Goal: Task Accomplishment & Management: Manage account settings

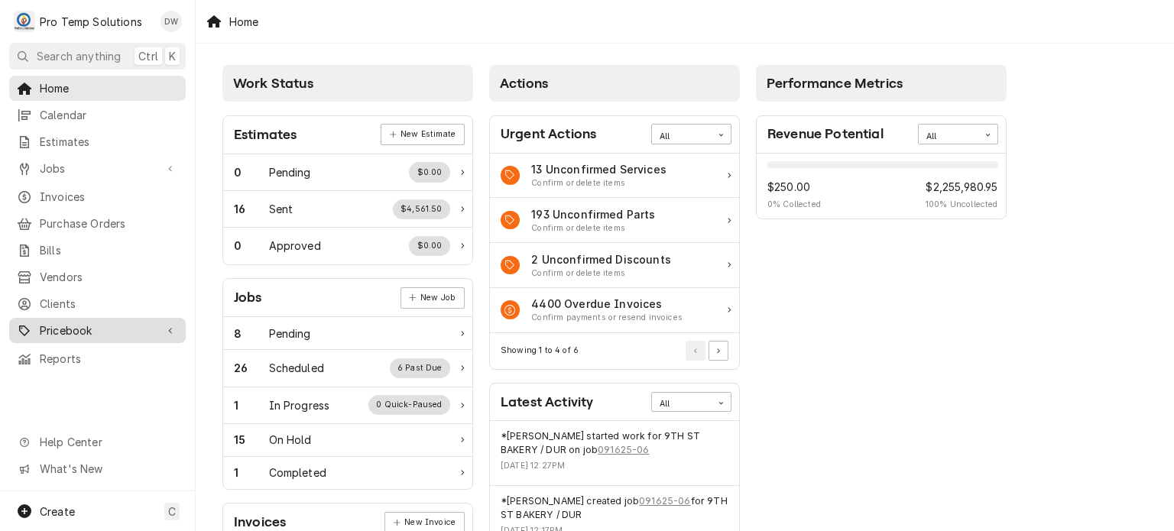
click at [56, 322] on span "Pricebook" at bounding box center [97, 330] width 115 height 16
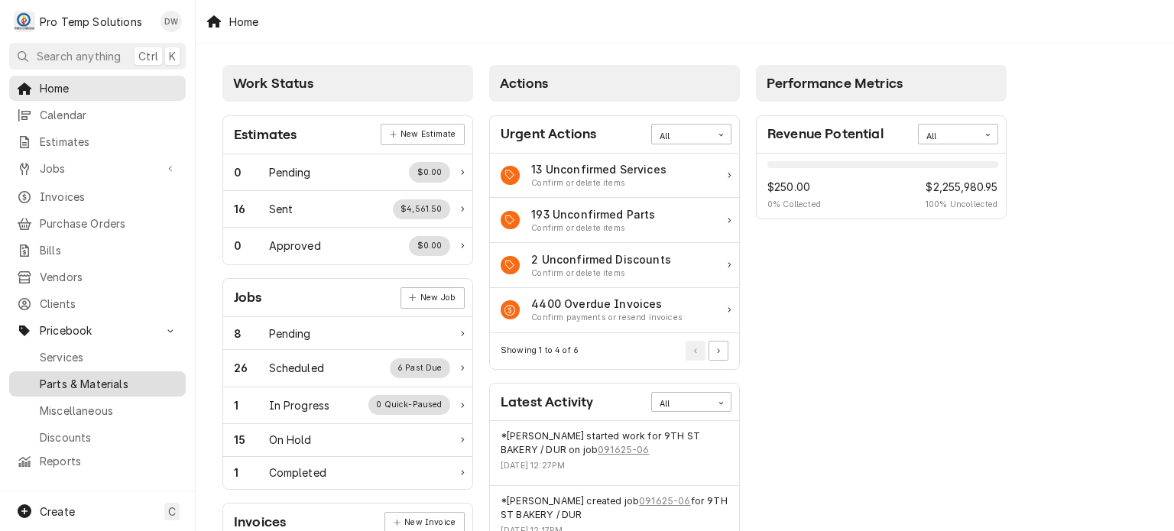
click at [115, 376] on span "Parts & Materials" at bounding box center [109, 384] width 138 height 16
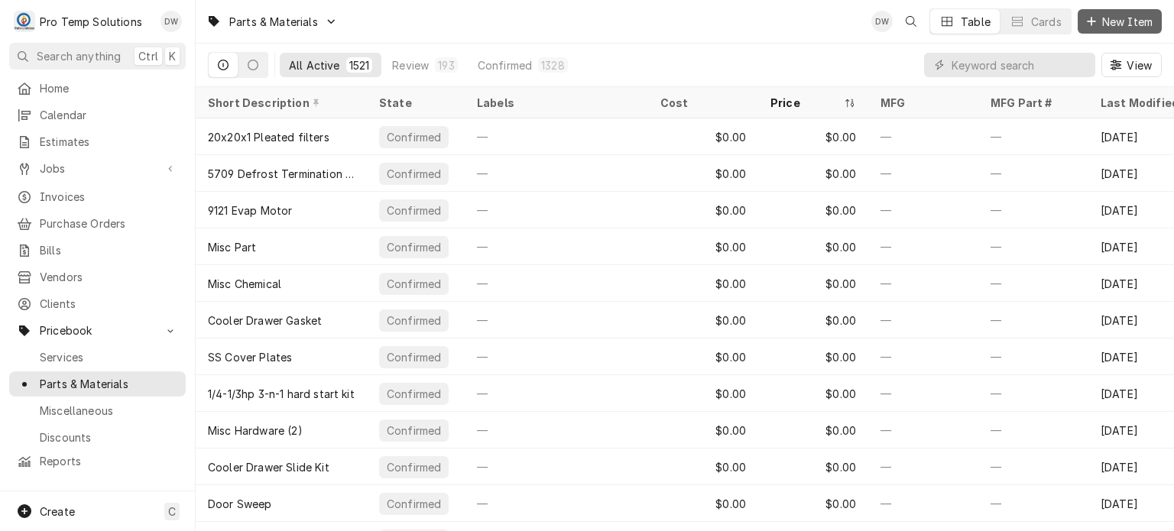
click at [1119, 24] on span "New Item" at bounding box center [1127, 22] width 57 height 16
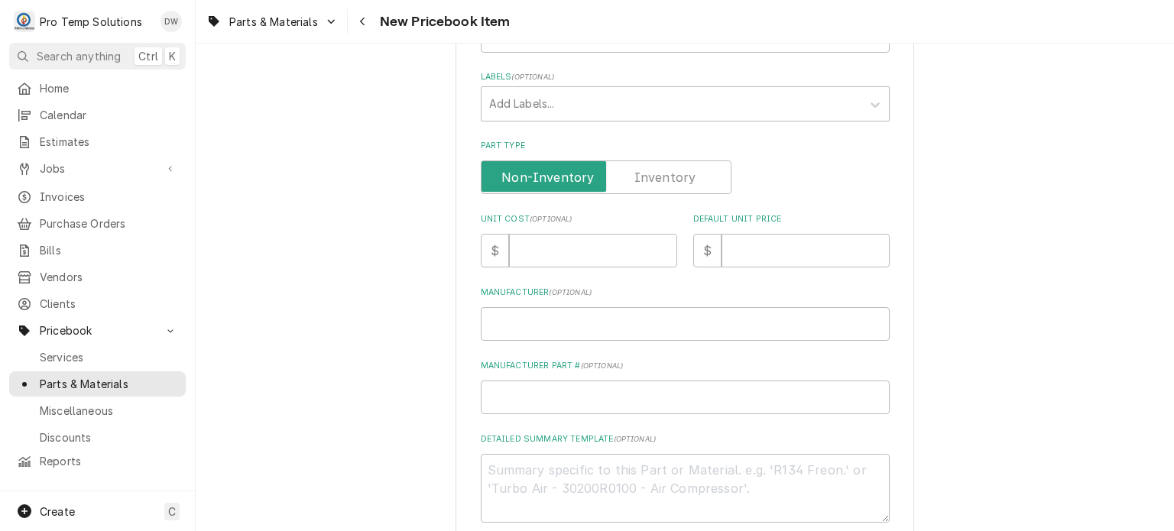
scroll to position [295, 0]
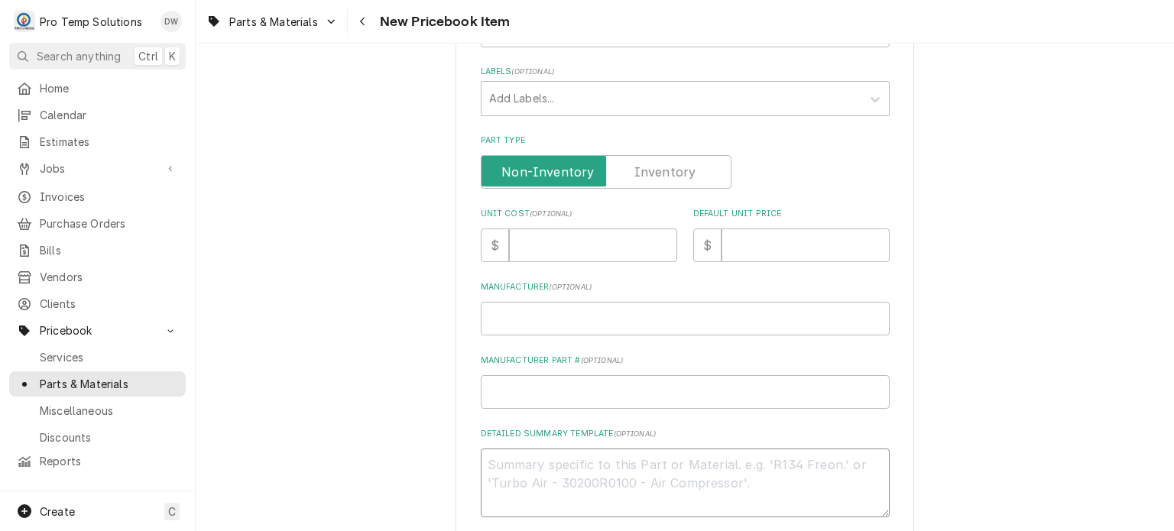
click at [631, 455] on textarea "Detailed Summary Template ( optional )" at bounding box center [685, 483] width 409 height 69
paste textarea "PT #HOB00-435958-00002 KNOB POSITIONING LIST: $20.00"
type textarea "x"
type textarea "PT #HOB00-435958-00002 KNOB POSITIONING LIST: $20.00"
type textarea "x"
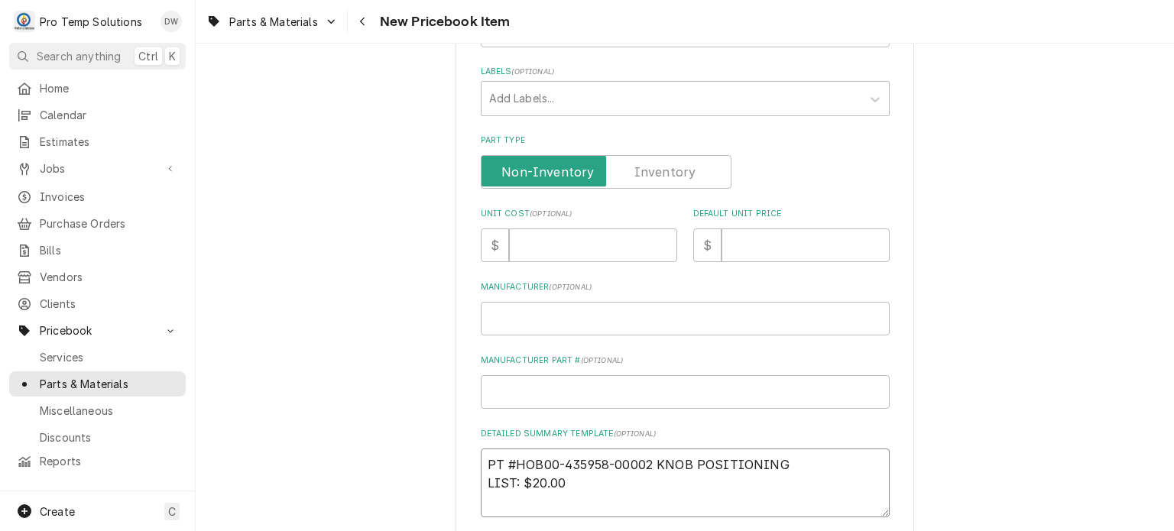
drag, startPoint x: 485, startPoint y: 458, endPoint x: 841, endPoint y: 446, distance: 356.3
click at [841, 449] on textarea "PT #HOB00-435958-00002 KNOB POSITIONING LIST: $20.00" at bounding box center [685, 483] width 409 height 69
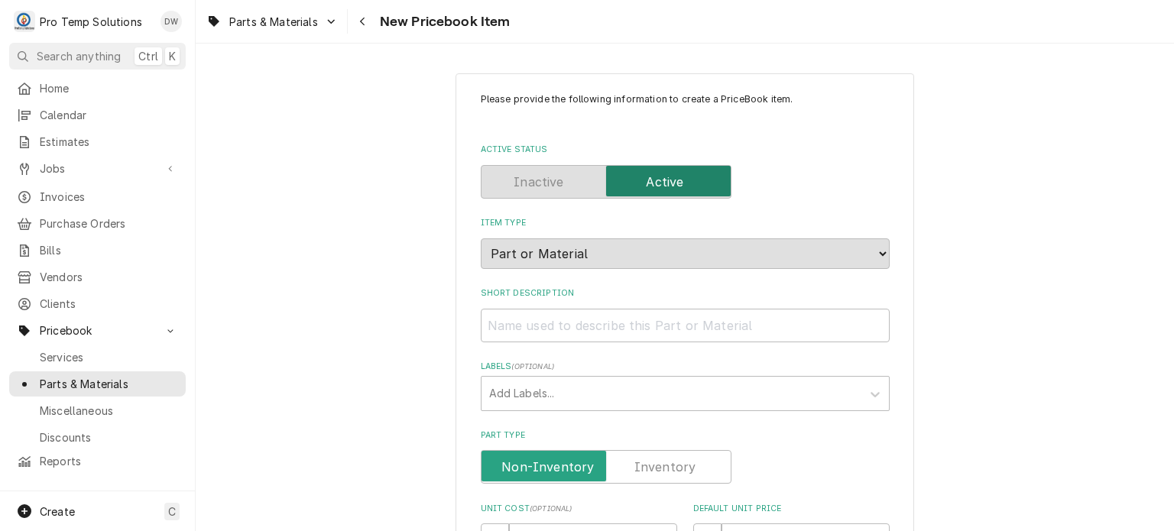
scroll to position [0, 0]
type textarea "PT #HOB00-435958-00002 KNOB POSITIONING LIST: $20.00"
click at [689, 322] on input "Short Description" at bounding box center [685, 326] width 409 height 34
paste input "PT #HOB00-435958-00002 KNOB POSITIONING"
type textarea "x"
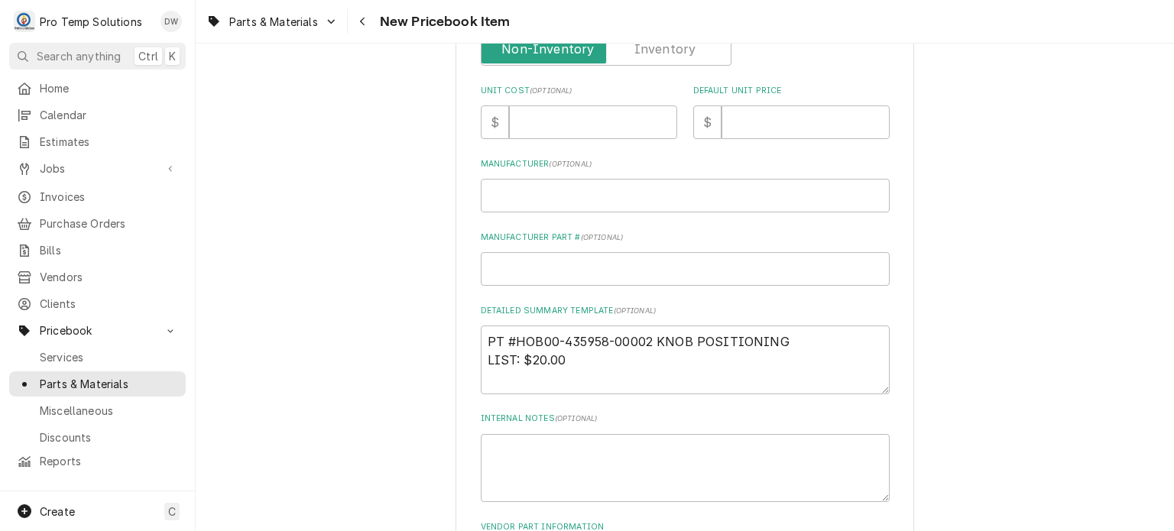
scroll to position [418, 0]
type input "PT #HOB00-435958-00002 KNOB POSITIONING"
drag, startPoint x: 527, startPoint y: 361, endPoint x: 585, endPoint y: 365, distance: 58.2
click at [585, 365] on textarea "PT #HOB00-435958-00002 KNOB POSITIONING LIST: $20.00" at bounding box center [685, 360] width 409 height 69
click at [757, 126] on input "Default Unit Price" at bounding box center [805, 122] width 168 height 34
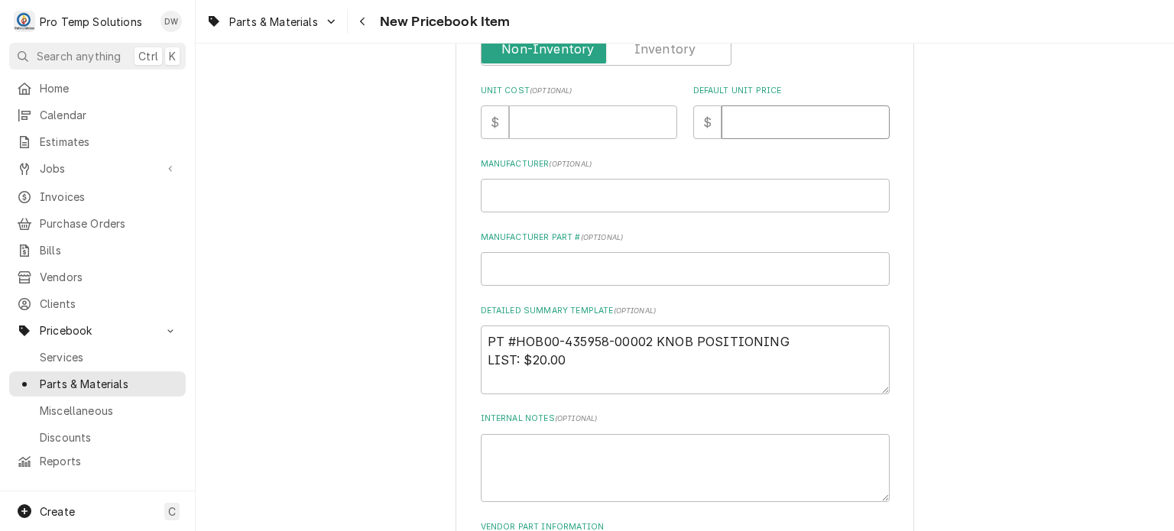
paste input "20.00"
type textarea "x"
type input "20.00"
click at [540, 116] on input "Unit Cost ( optional )" at bounding box center [593, 122] width 168 height 34
paste input "12.28"
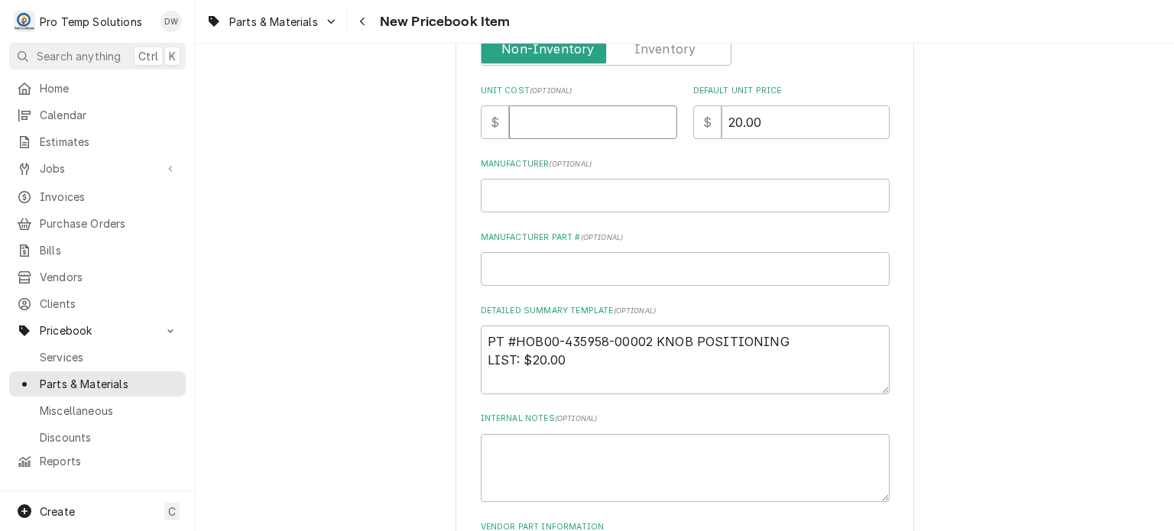
type textarea "x"
type input "12.28"
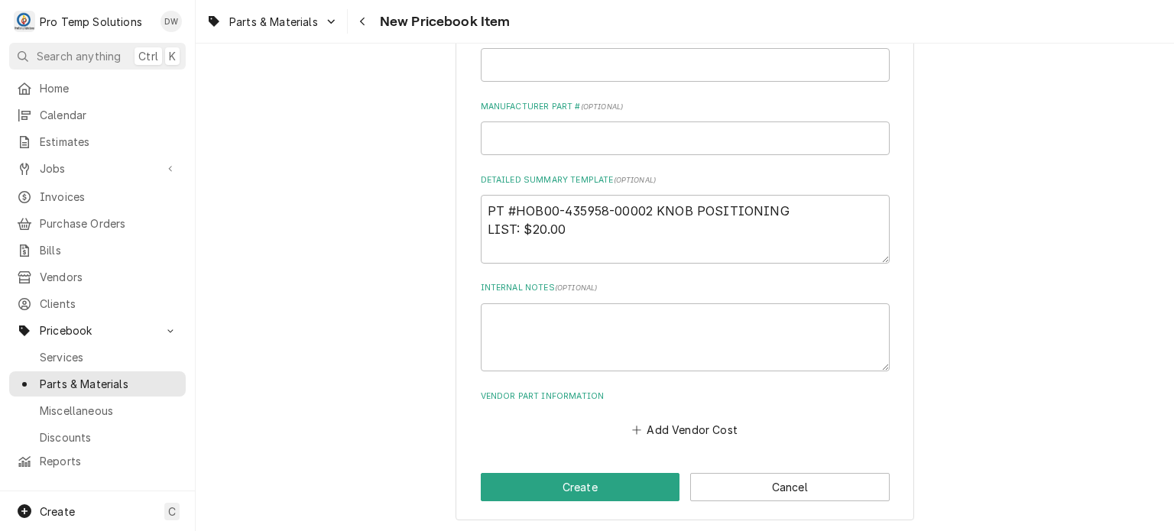
scroll to position [549, 0]
click at [523, 474] on button "Create" at bounding box center [580, 487] width 199 height 28
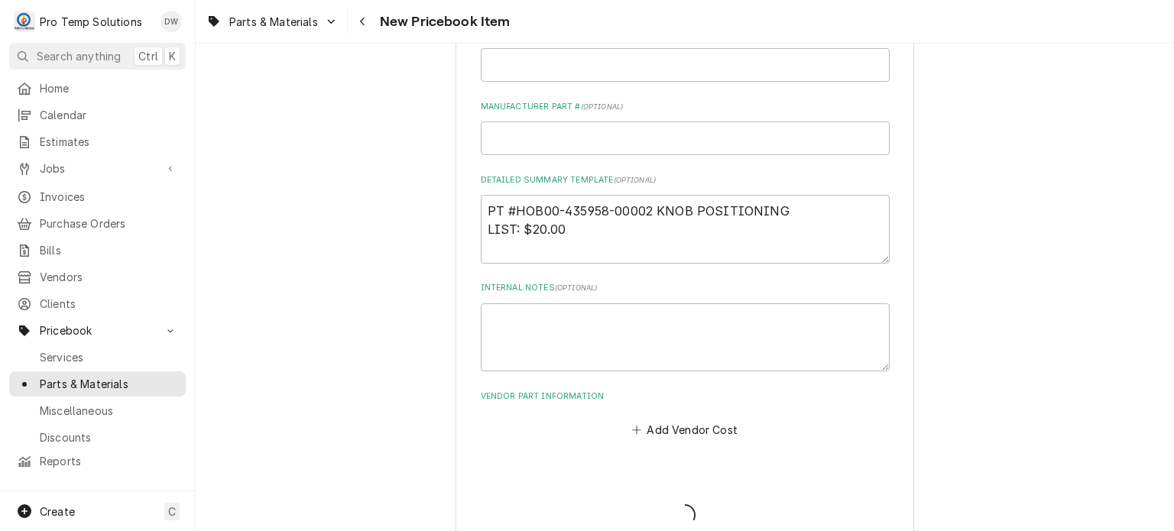
type textarea "x"
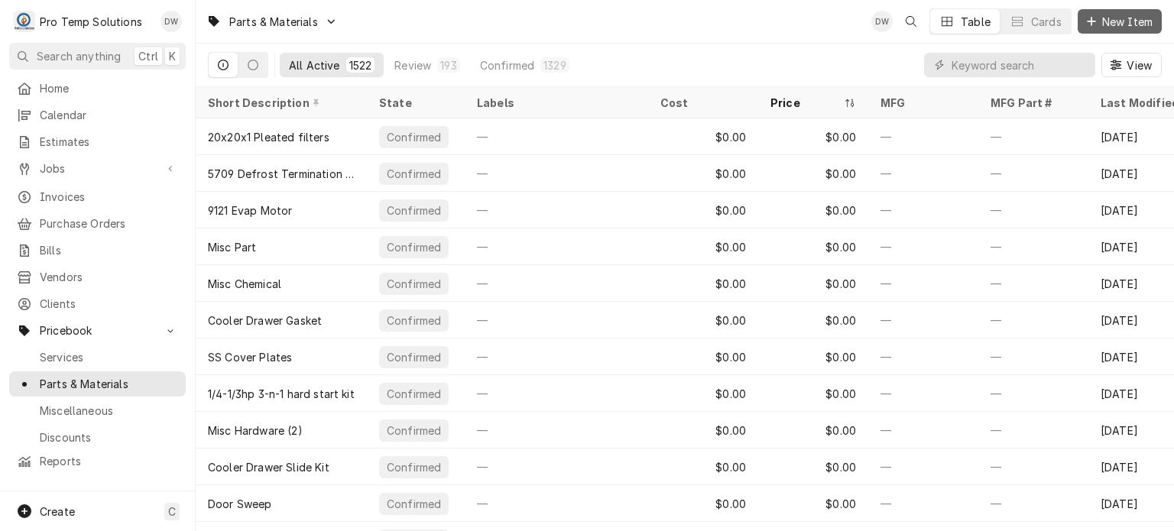
click at [1099, 15] on span "New Item" at bounding box center [1127, 22] width 57 height 16
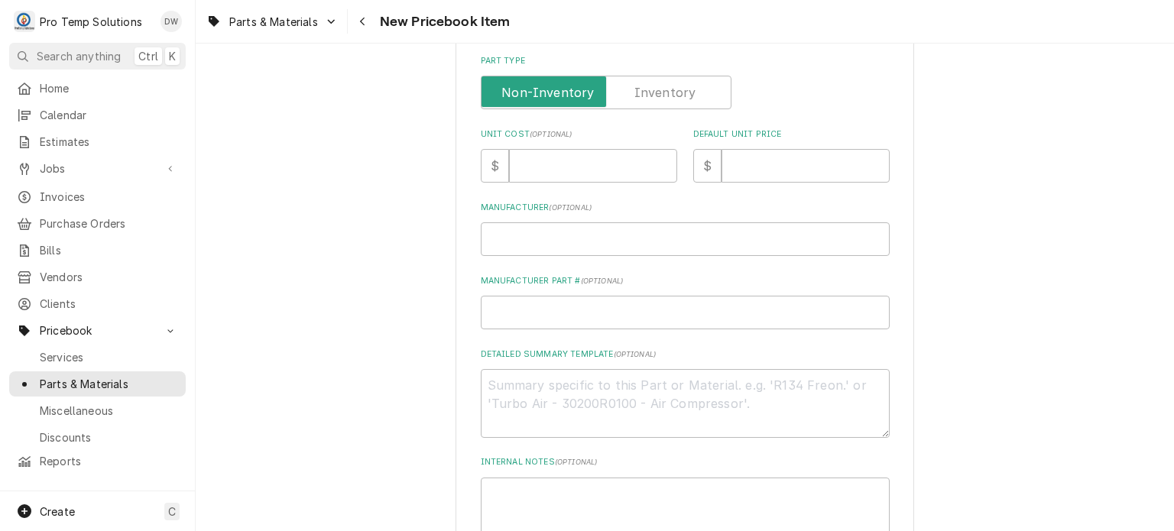
scroll to position [377, 0]
click at [649, 413] on textarea "Detailed Summary Template ( optional )" at bounding box center [685, 401] width 409 height 69
paste textarea "PT: #HOB00-120141 SHOE LIST: $105.00"
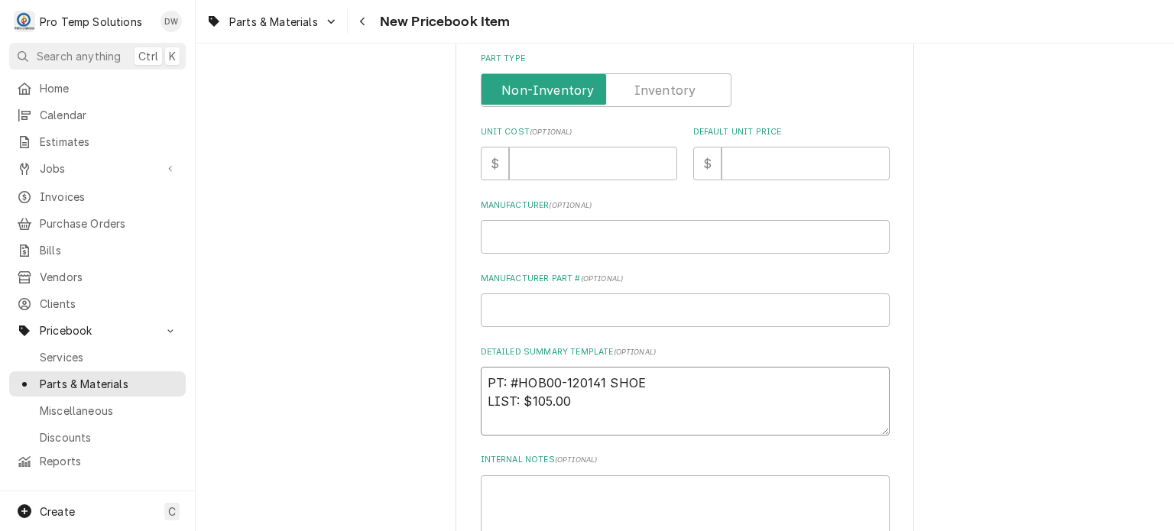
type textarea "x"
type textarea "PT: #HOB00-120141 SHOE LIST: $105.00"
type textarea "x"
type textarea "PT: #HOB00-120141 SHOE LIST: $105.00"
click at [698, 363] on div "Detailed Summary Template ( optional ) PT: #HOB00-120141 SHOE LIST: $105.00" at bounding box center [685, 390] width 409 height 89
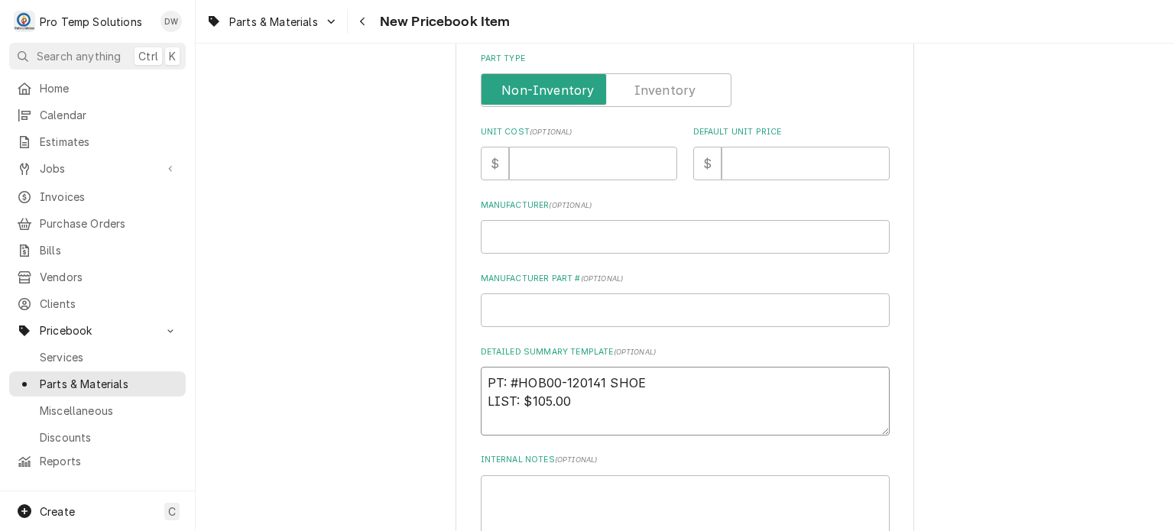
drag, startPoint x: 690, startPoint y: 379, endPoint x: 490, endPoint y: 347, distance: 202.8
click at [490, 347] on div "Detailed Summary Template ( optional ) PT: #HOB00-120141 SHOE LIST: $105.00" at bounding box center [685, 390] width 409 height 89
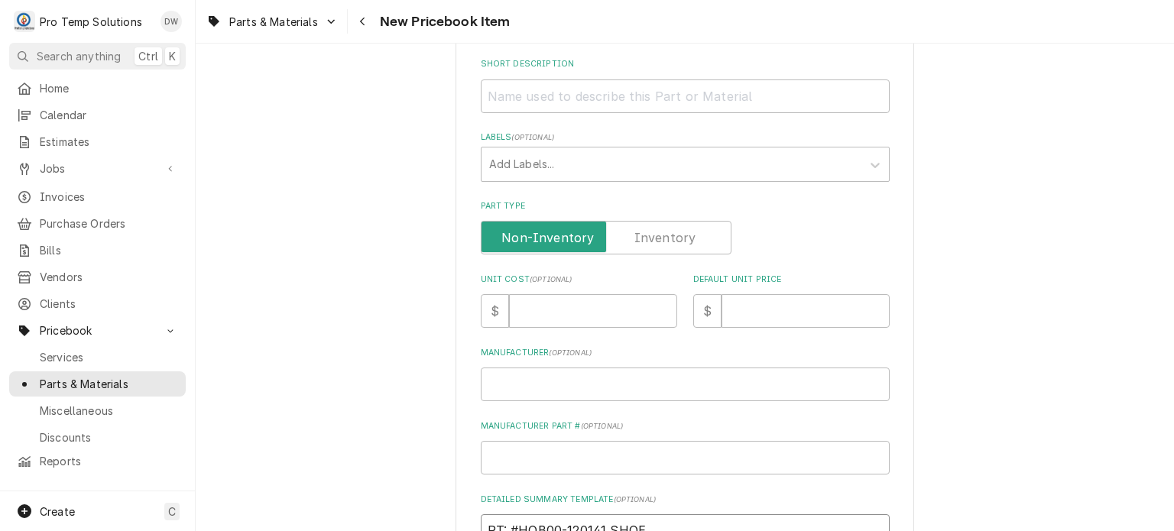
scroll to position [229, 0]
click at [598, 98] on input "Short Description" at bounding box center [685, 96] width 409 height 34
paste input "PT: #HOB00-120141 SHOE"
type textarea "x"
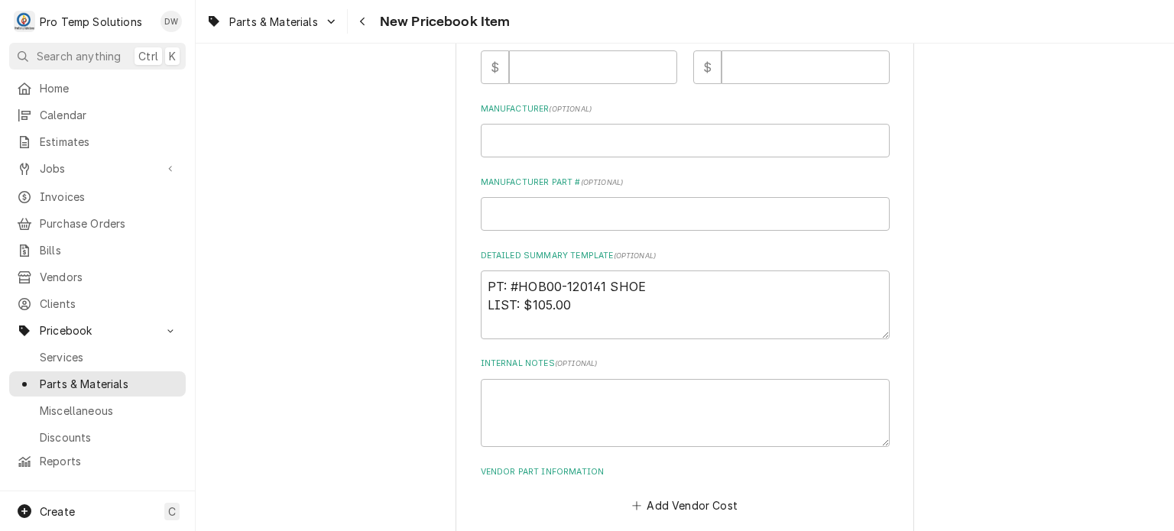
scroll to position [475, 0]
type input "PT: #HOB00-120141 SHOE"
drag, startPoint x: 579, startPoint y: 299, endPoint x: 525, endPoint y: 301, distance: 53.5
click at [525, 301] on textarea "PT: #HOB00-120141 SHOE LIST: $105.00" at bounding box center [685, 302] width 409 height 69
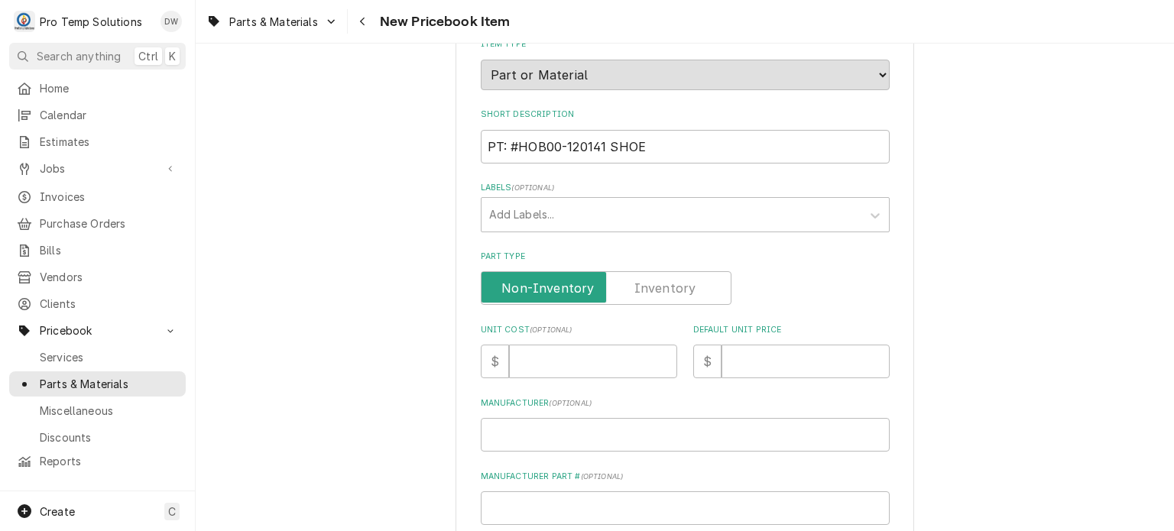
scroll to position [168, 0]
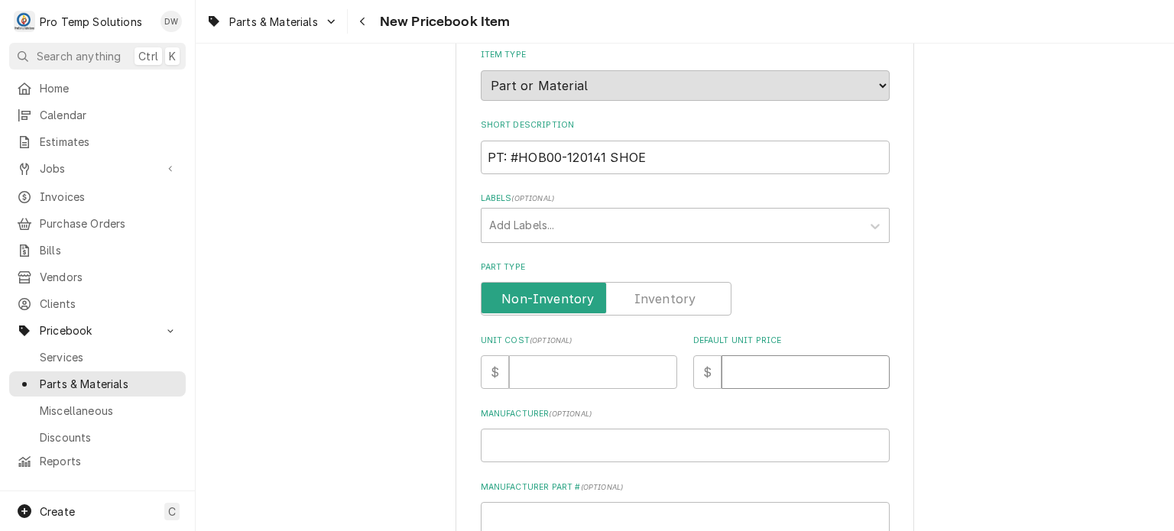
click at [792, 378] on input "Default Unit Price" at bounding box center [805, 372] width 168 height 34
paste input "105.00"
type textarea "x"
type input "105.00"
click at [576, 366] on input "Unit Cost ( optional )" at bounding box center [593, 372] width 168 height 34
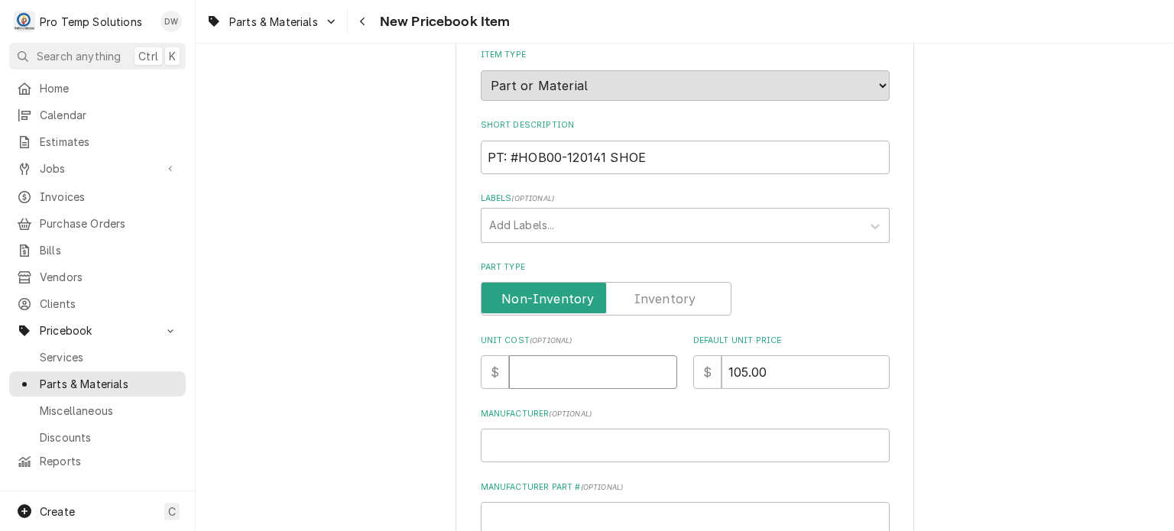
paste input "81.89"
type textarea "x"
type input "81.89"
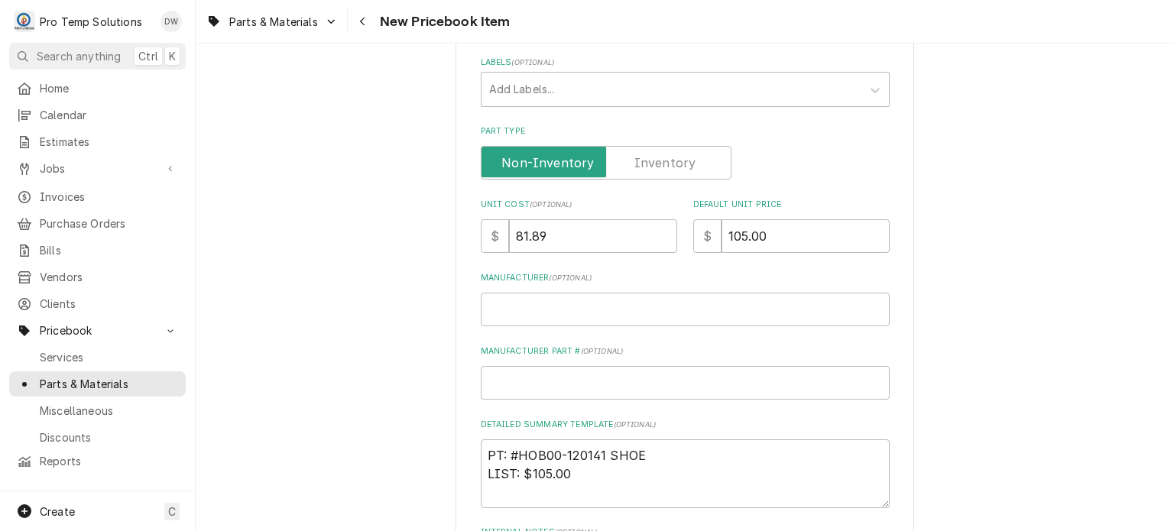
scroll to position [0, 0]
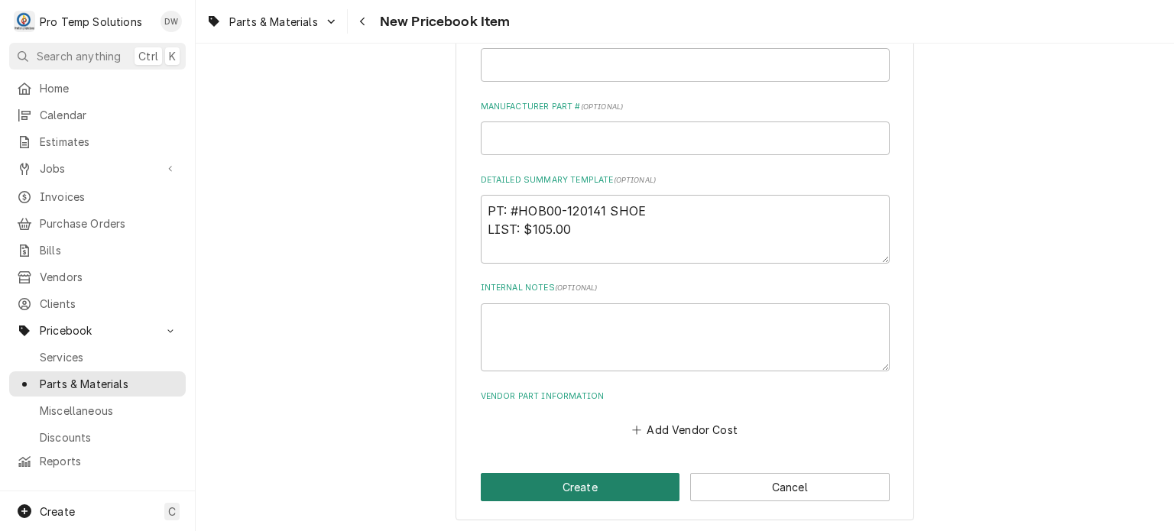
click at [574, 485] on button "Create" at bounding box center [580, 487] width 199 height 28
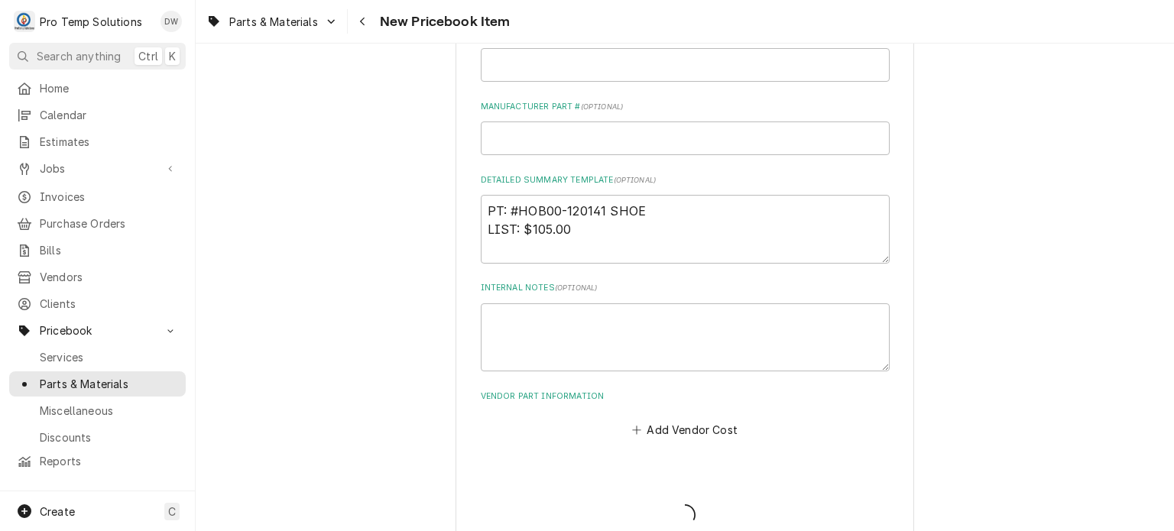
type textarea "x"
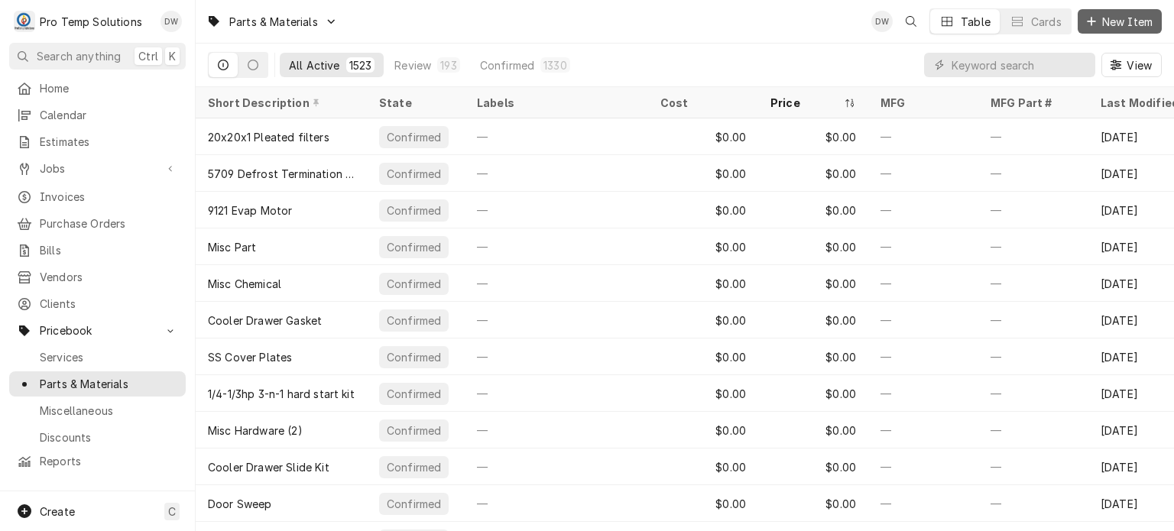
click at [1119, 23] on span "New Item" at bounding box center [1127, 22] width 57 height 16
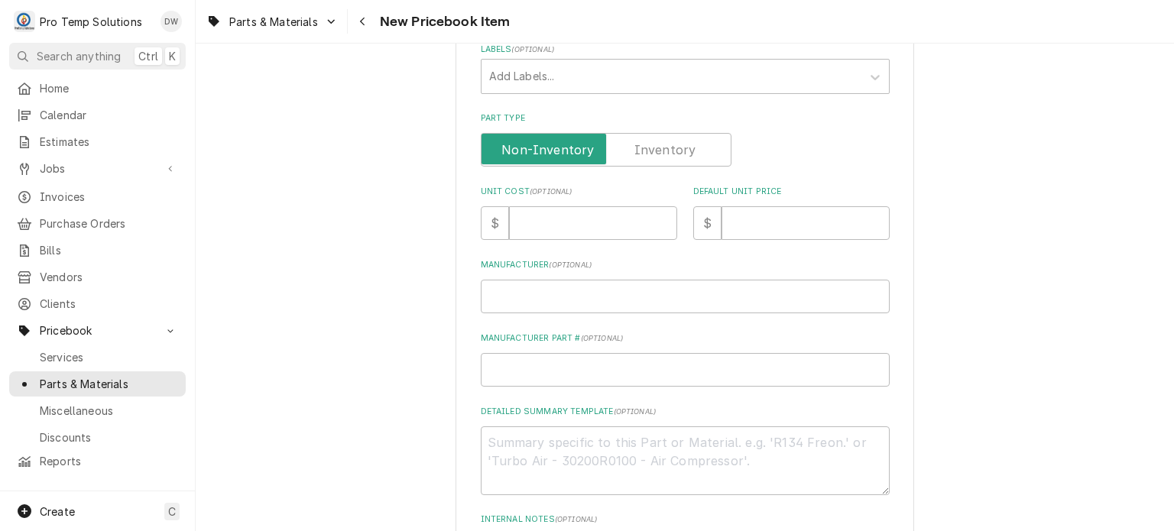
scroll to position [321, 0]
click at [593, 466] on textarea "Detailed Summary Template ( optional )" at bounding box center [685, 457] width 409 height 69
paste textarea "PT: #HOB00-873782 SPRING, SLIDE ROD ADJUSTING LIST: $10.00"
type textarea "x"
type textarea "PT: #HOB00-873782 SPRING, SLIDE ROD ADJUSTING LIST: $10.00"
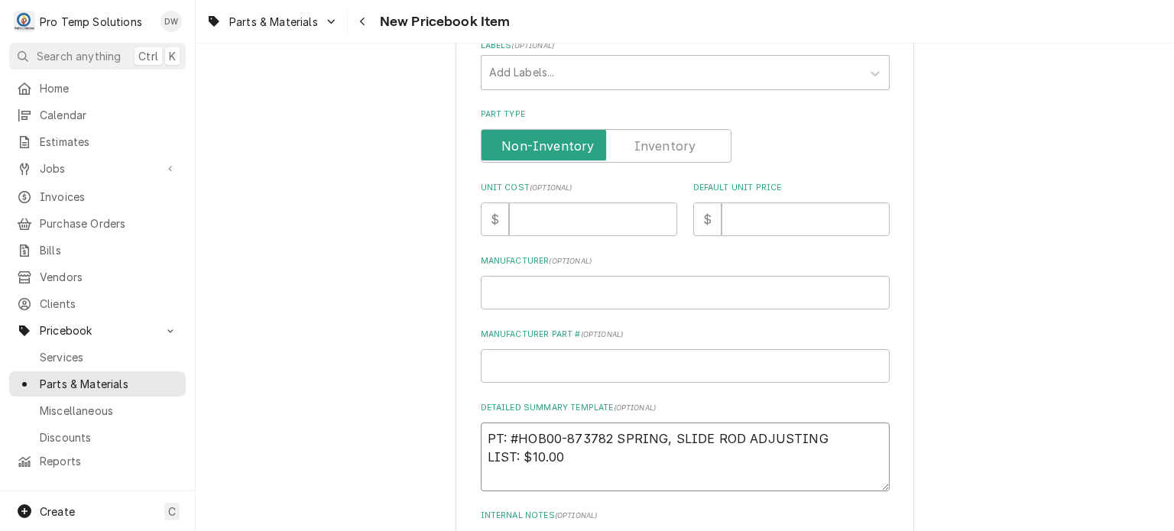
type textarea "x"
drag, startPoint x: 486, startPoint y: 436, endPoint x: 879, endPoint y: 378, distance: 397.2
click at [879, 378] on div "Please provide the following information to create a PriceBook item. Active Sta…" at bounding box center [685, 220] width 409 height 897
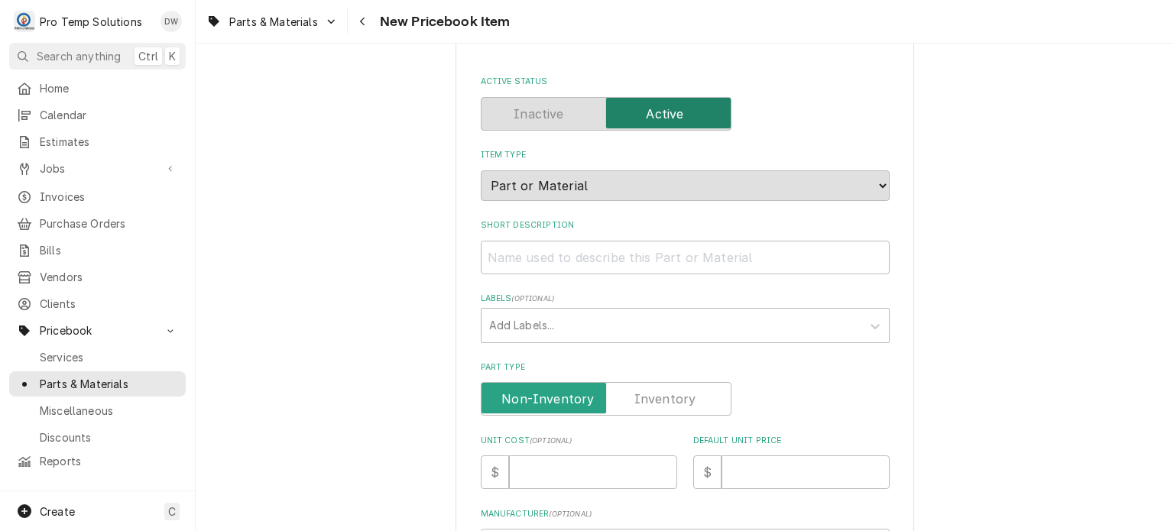
scroll to position [68, 0]
type textarea "PT: #HOB00-873782 SPRING, SLIDE ROD ADJUSTING LIST: $10.00"
click at [715, 273] on div "Please provide the following information to create a PriceBook item. Active Sta…" at bounding box center [685, 472] width 409 height 897
click at [708, 261] on input "Short Description" at bounding box center [685, 258] width 409 height 34
paste input "PT: #HOB00-873782 SPRING, SLIDE ROD ADJUSTING"
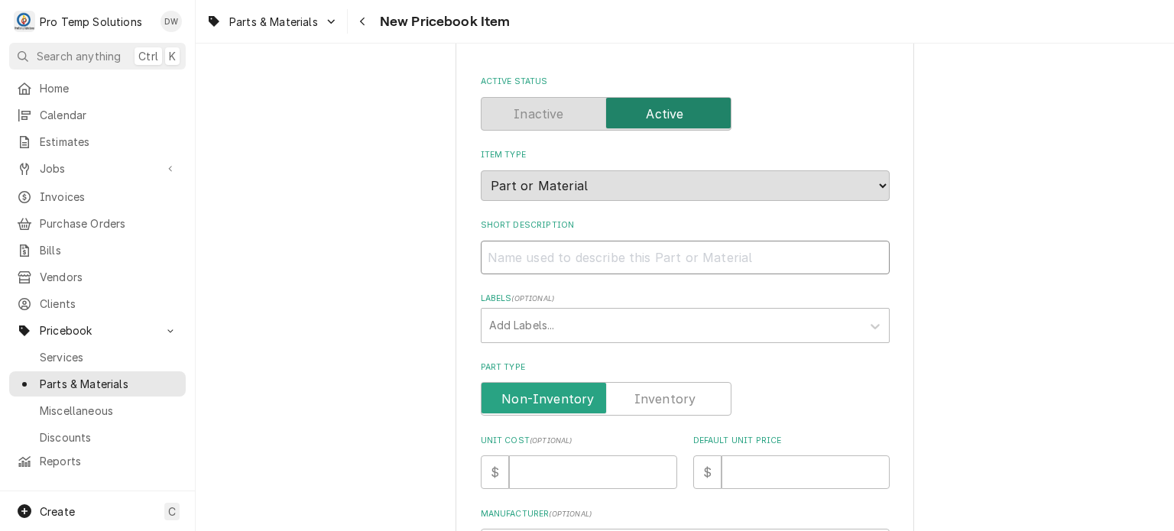
type textarea "x"
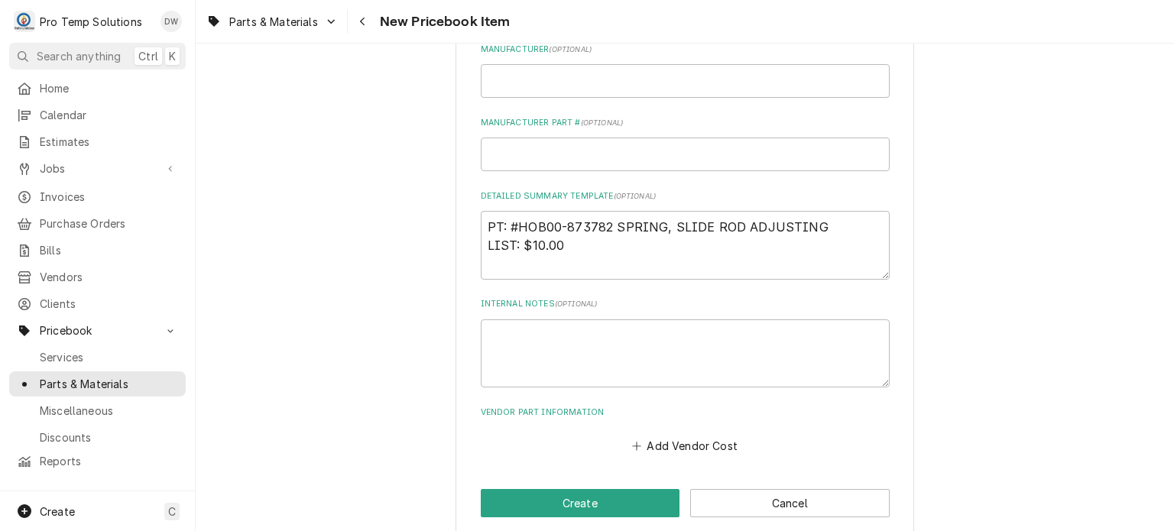
scroll to position [0, 0]
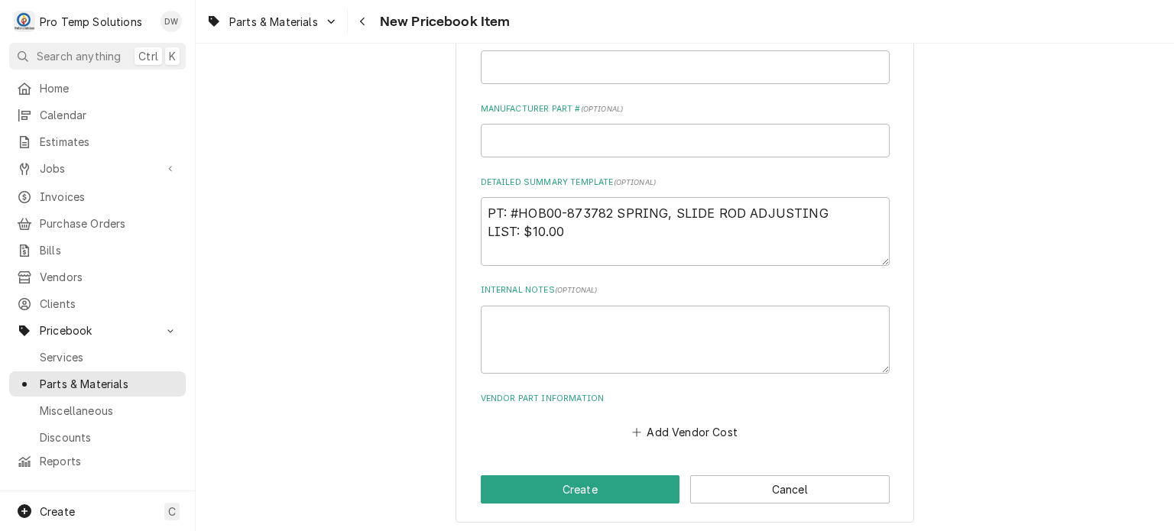
type input "PT: #HOB00-873782 SPRING, SLIDE ROD ADJUSTING"
drag, startPoint x: 523, startPoint y: 238, endPoint x: 587, endPoint y: 241, distance: 64.3
click at [587, 241] on textarea "PT: #HOB00-873782 SPRING, SLIDE ROD ADJUSTING LIST: $10.00" at bounding box center [685, 231] width 409 height 69
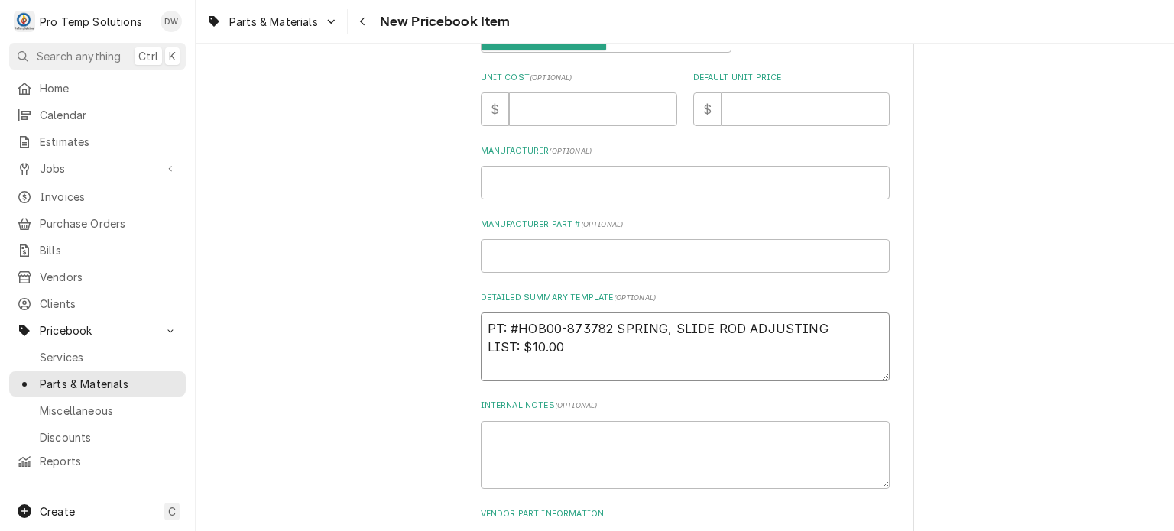
scroll to position [431, 0]
click at [816, 106] on input "Default Unit Price" at bounding box center [805, 109] width 168 height 34
paste input "10.00"
type textarea "x"
type input "10.00"
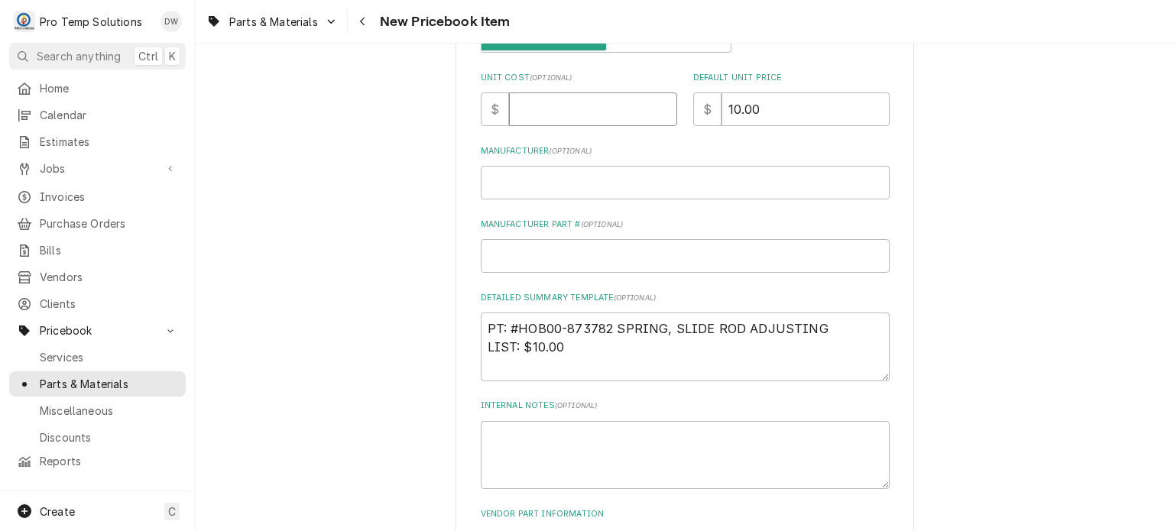
click at [603, 113] on input "Unit Cost ( optional )" at bounding box center [593, 109] width 168 height 34
paste input "5.88"
type textarea "x"
type input "5.88"
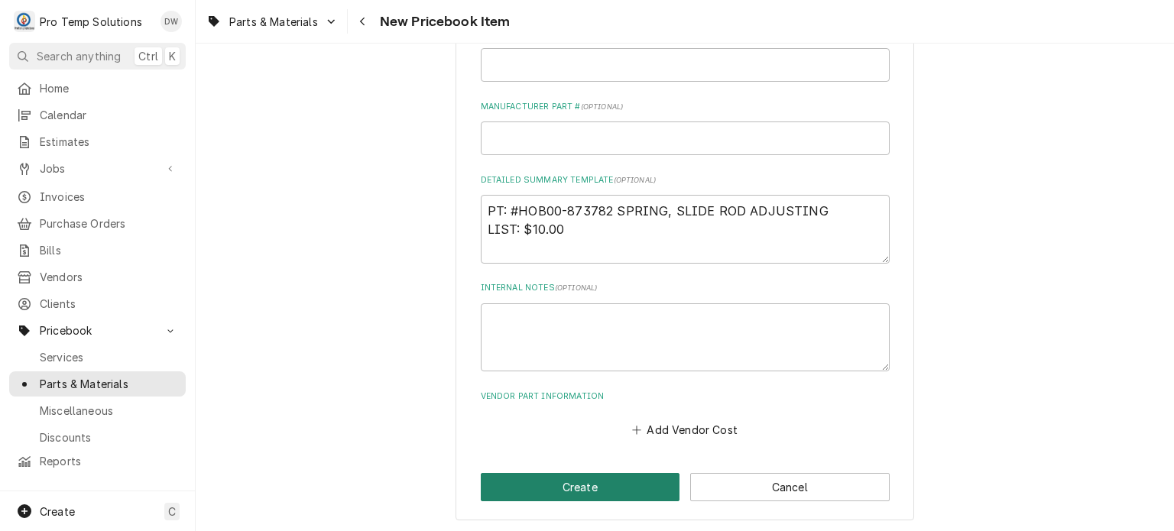
click at [529, 491] on button "Create" at bounding box center [580, 487] width 199 height 28
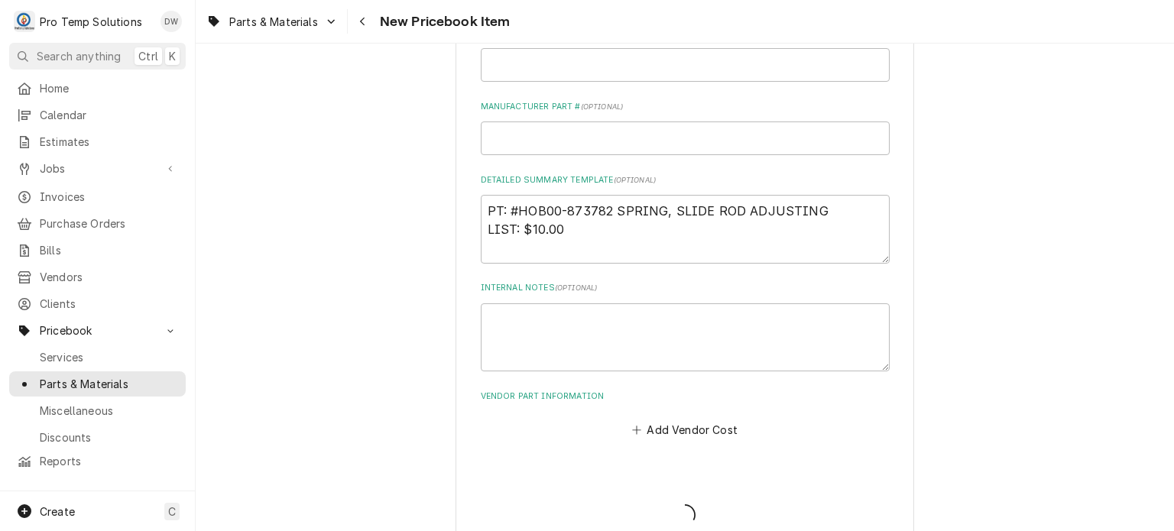
type textarea "x"
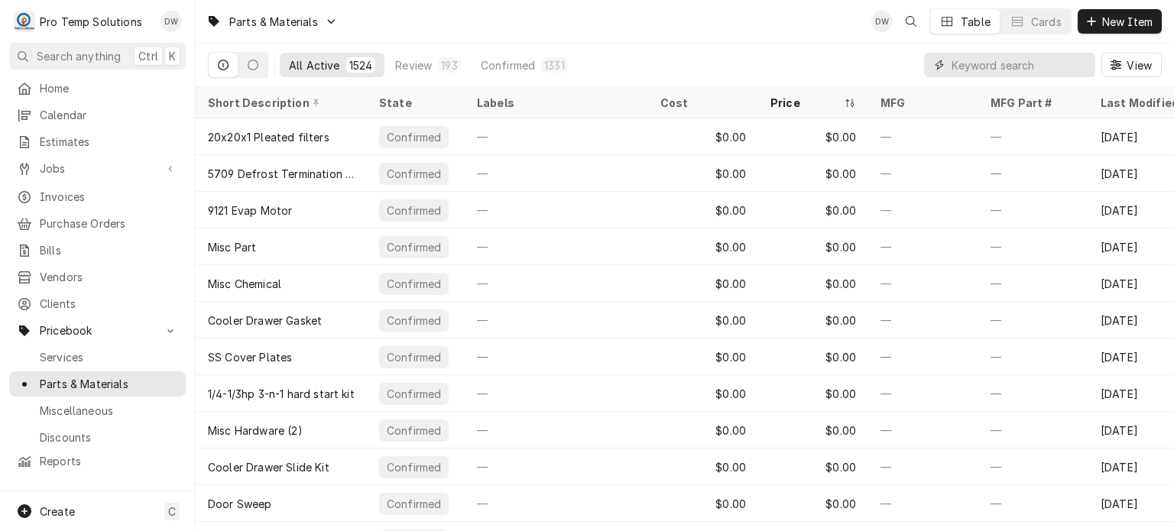
click at [1016, 72] on input "Dynamic Content Wrapper" at bounding box center [1019, 65] width 136 height 24
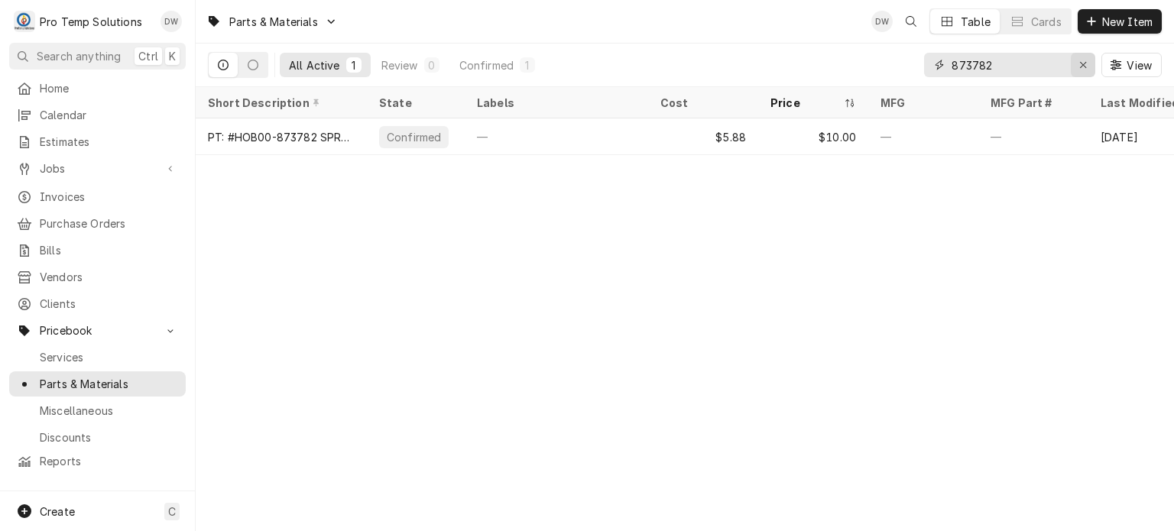
type input "873782"
click at [1085, 61] on icon "Erase input" at bounding box center [1083, 65] width 8 height 11
click at [1100, 22] on span "New Item" at bounding box center [1127, 22] width 57 height 16
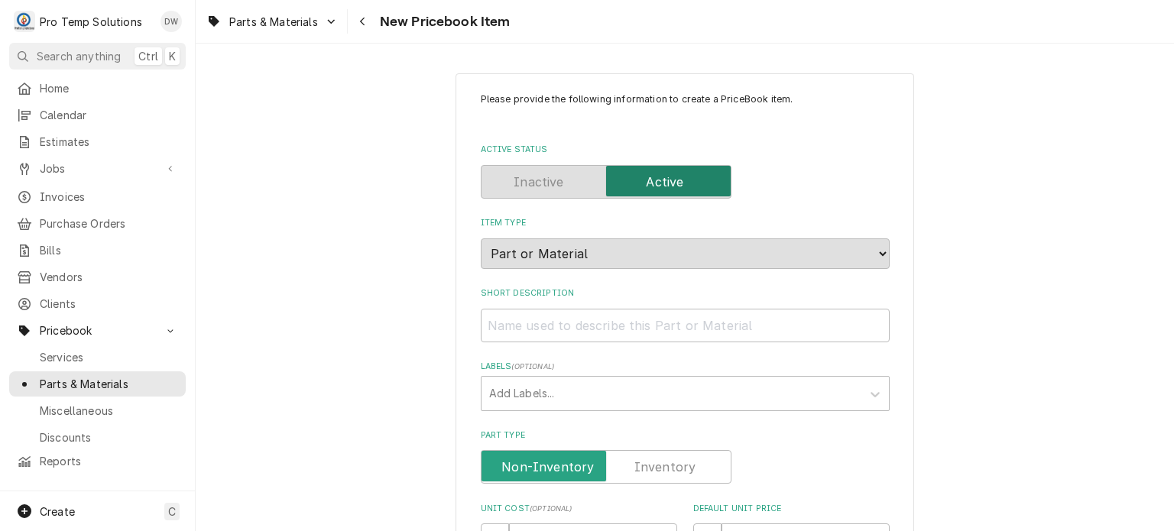
scroll to position [358, 0]
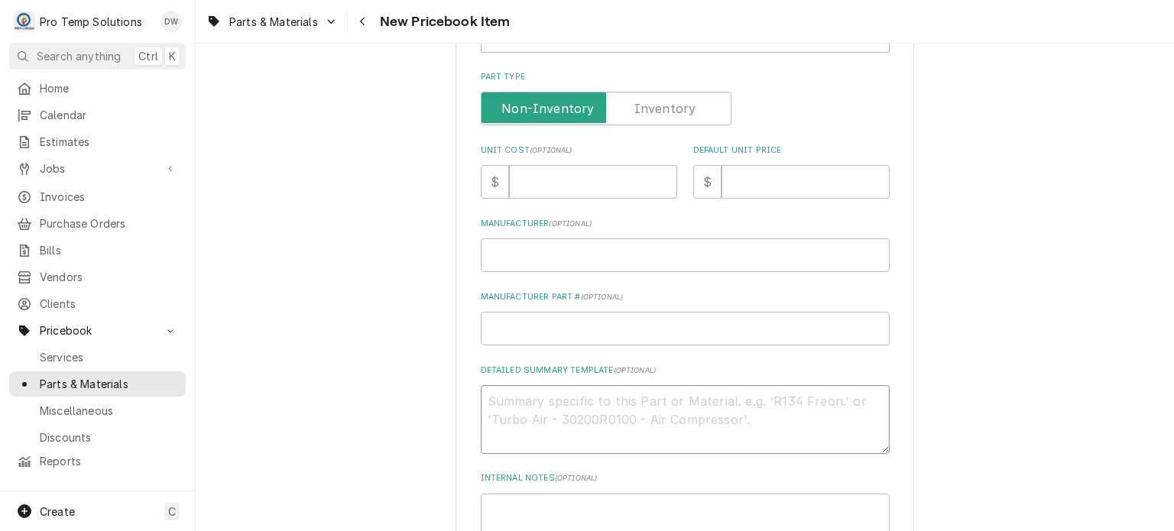
click at [649, 429] on textarea "Detailed Summary Template ( optional )" at bounding box center [685, 419] width 409 height 69
paste textarea "PT: #HOB00-290849 SCREW, CARRIER, SLIDE ROD LIST: $47.00"
type textarea "x"
type textarea "PT: #HOB00-290849 SCREW, CARRIER, SLIDE ROD LIST: $47.00"
type textarea "x"
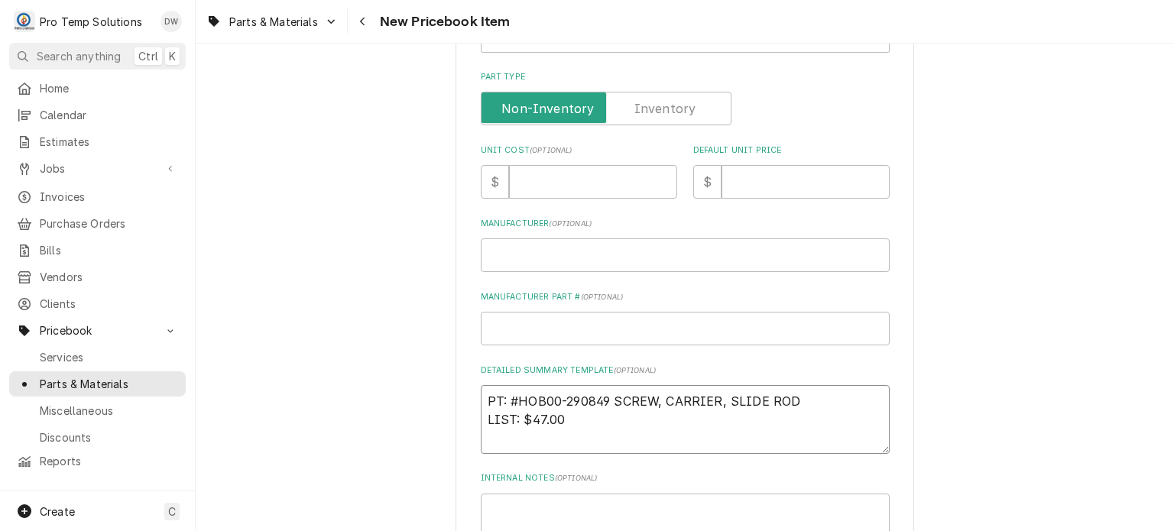
drag, startPoint x: 486, startPoint y: 397, endPoint x: 796, endPoint y: 384, distance: 310.5
click at [796, 385] on textarea "PT: #HOB00-290849 SCREW, CARRIER, SLIDE ROD LIST: $47.00" at bounding box center [685, 419] width 409 height 69
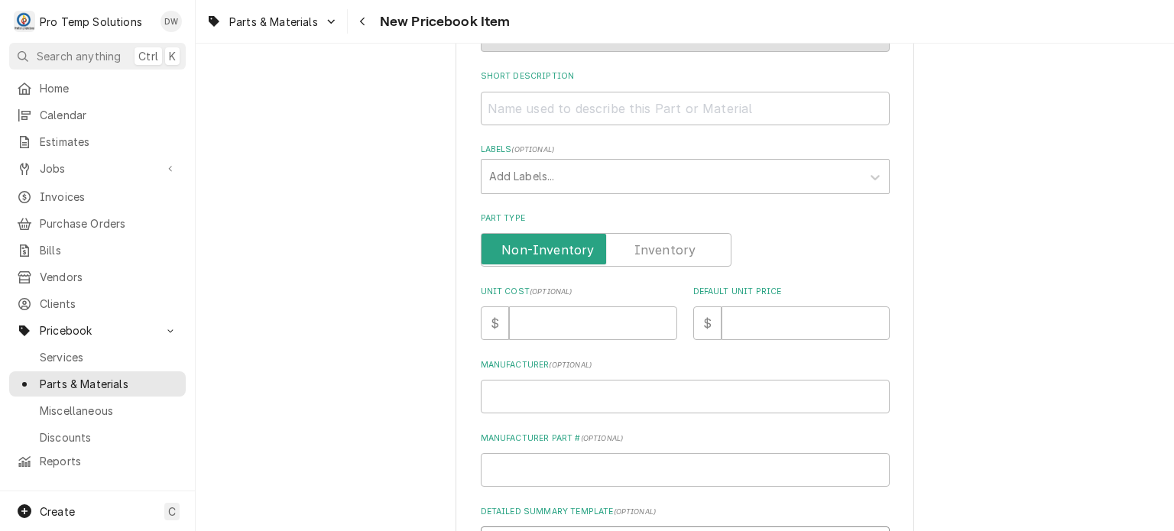
type textarea "PT: #HOB00-290849 SCREW, CARRIER, SLIDE ROD LIST: $47.00"
click at [674, 92] on input "Short Description" at bounding box center [685, 109] width 409 height 34
paste input "PT: #HOB00-290849 SCREW, CARRIER, SLIDE ROD"
type textarea "x"
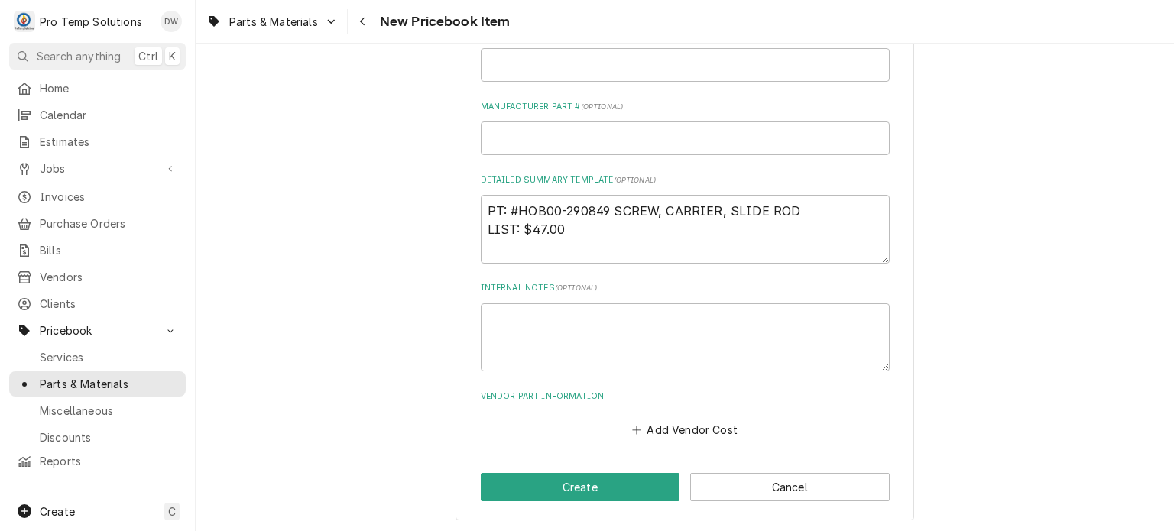
scroll to position [549, 0]
type input "PT: #HOB00-290849 SCREW, CARRIER, SLIDE ROD"
drag, startPoint x: 525, startPoint y: 229, endPoint x: 587, endPoint y: 228, distance: 61.9
click at [587, 228] on textarea "PT: #HOB00-290849 SCREW, CARRIER, SLIDE ROD LIST: $47.00" at bounding box center [685, 229] width 409 height 69
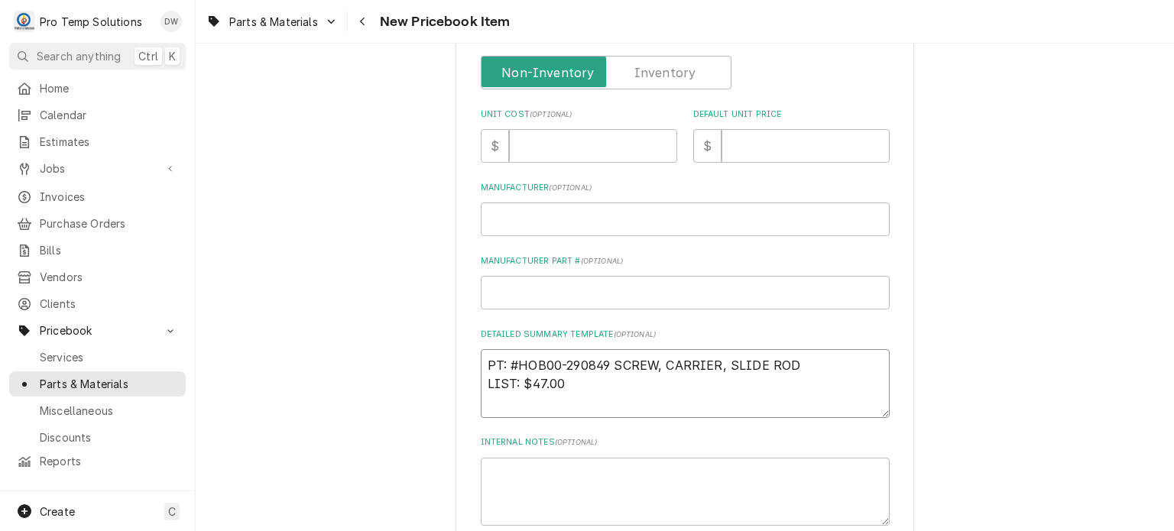
scroll to position [389, 0]
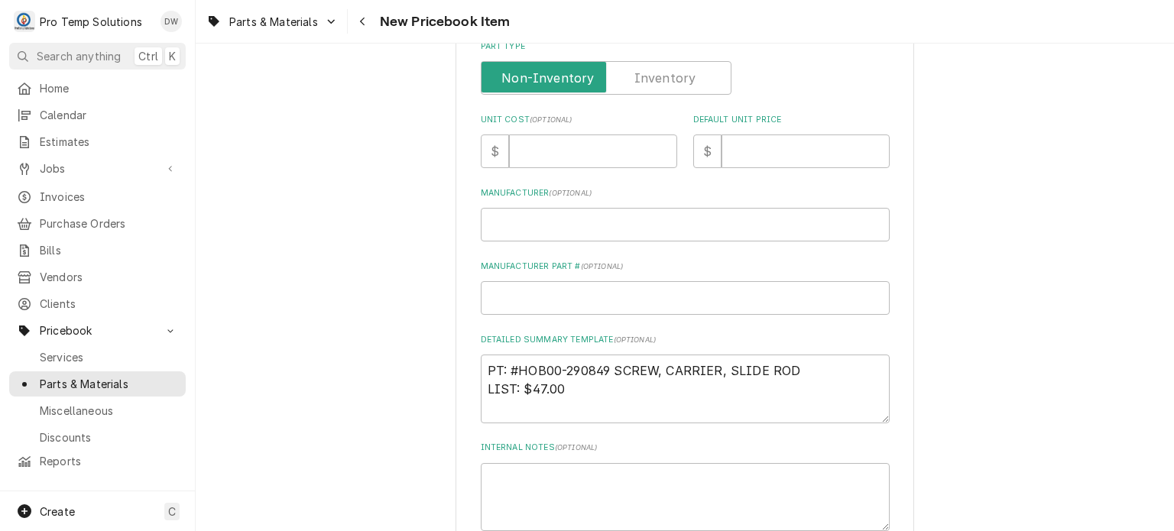
click at [809, 129] on div "Default Unit Price $" at bounding box center [791, 141] width 196 height 54
click at [807, 136] on input "Default Unit Price" at bounding box center [805, 151] width 168 height 34
paste input "47.00"
type textarea "x"
type input "47.00"
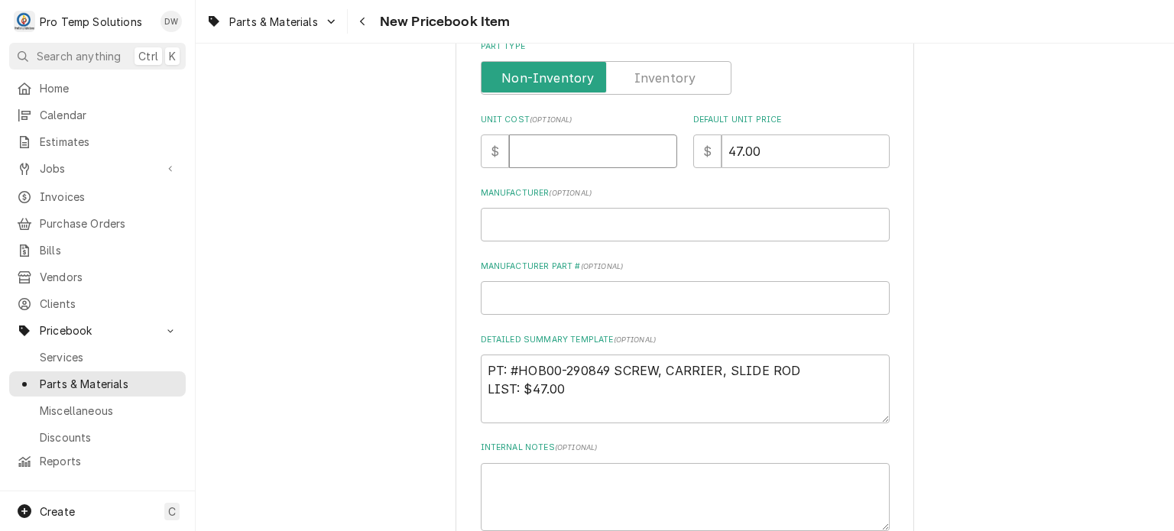
click at [567, 134] on input "Unit Cost ( optional )" at bounding box center [593, 151] width 168 height 34
paste input "37.23"
type textarea "x"
type input "37.23"
click at [338, 196] on div "Please provide the following information to create a PriceBook item. Active Sta…" at bounding box center [685, 182] width 978 height 1023
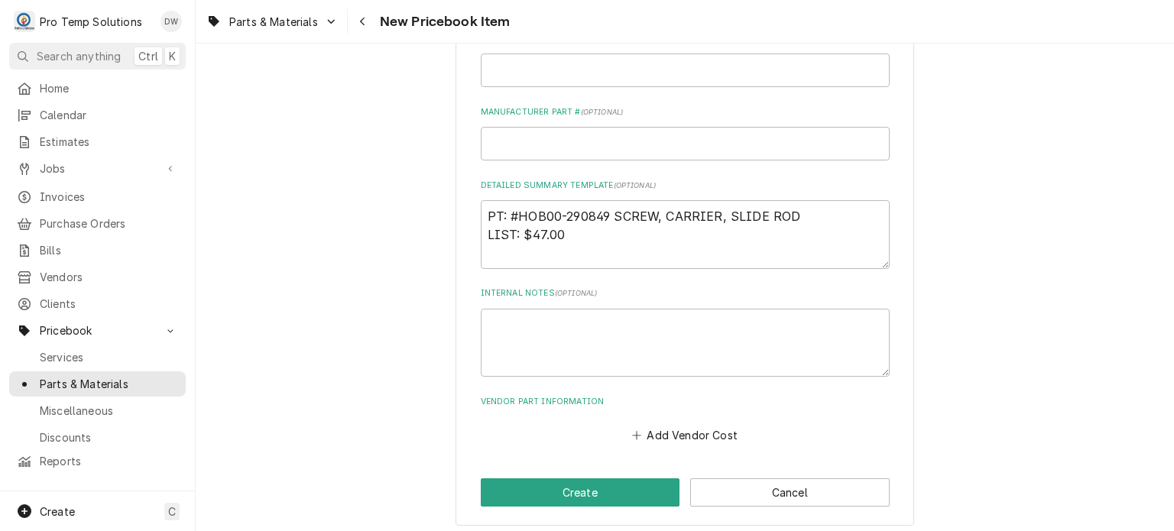
scroll to position [543, 0]
click at [526, 490] on button "Create" at bounding box center [580, 492] width 199 height 28
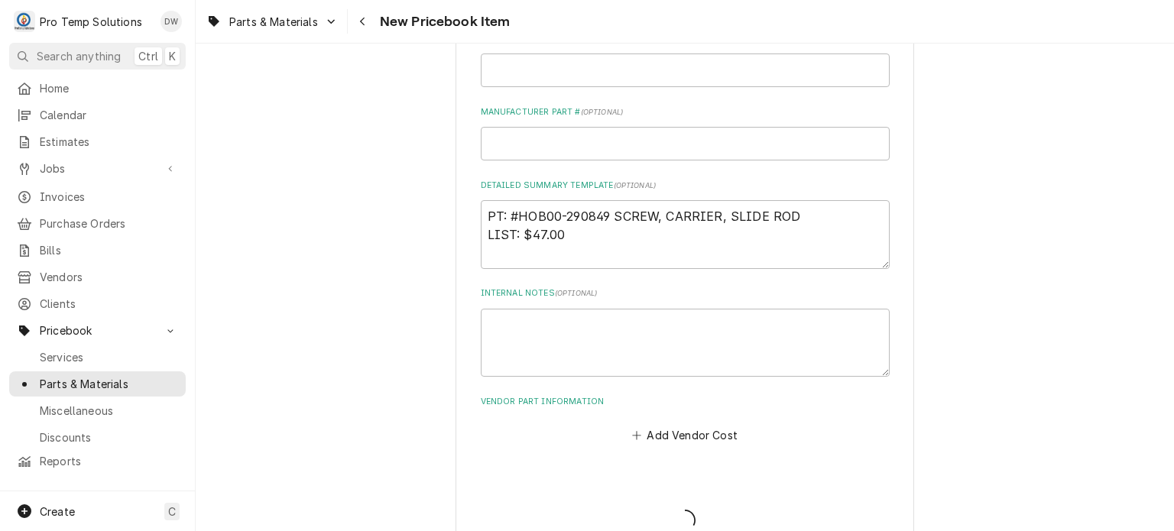
type textarea "x"
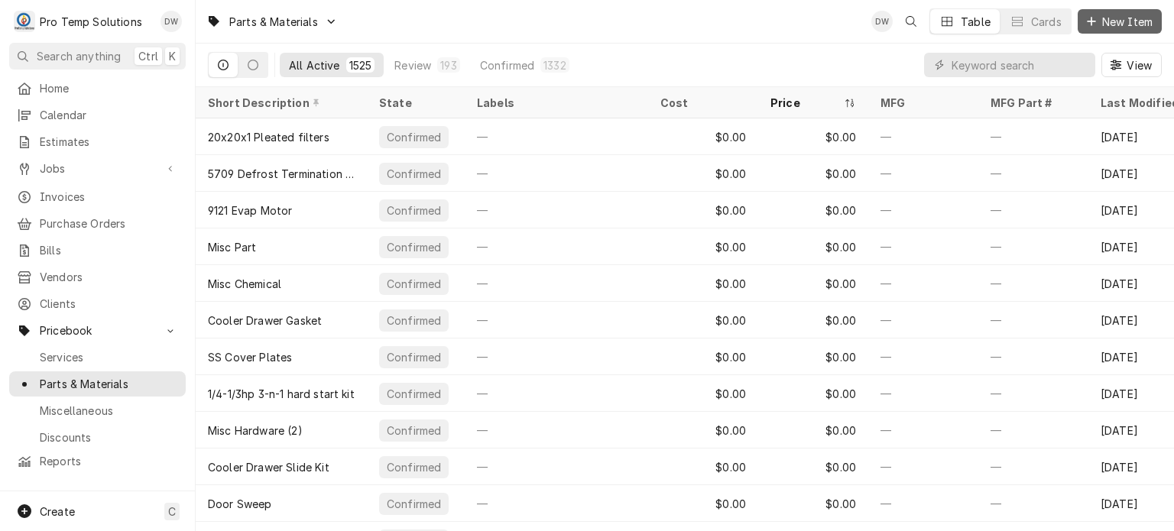
click at [1122, 19] on span "New Item" at bounding box center [1127, 22] width 57 height 16
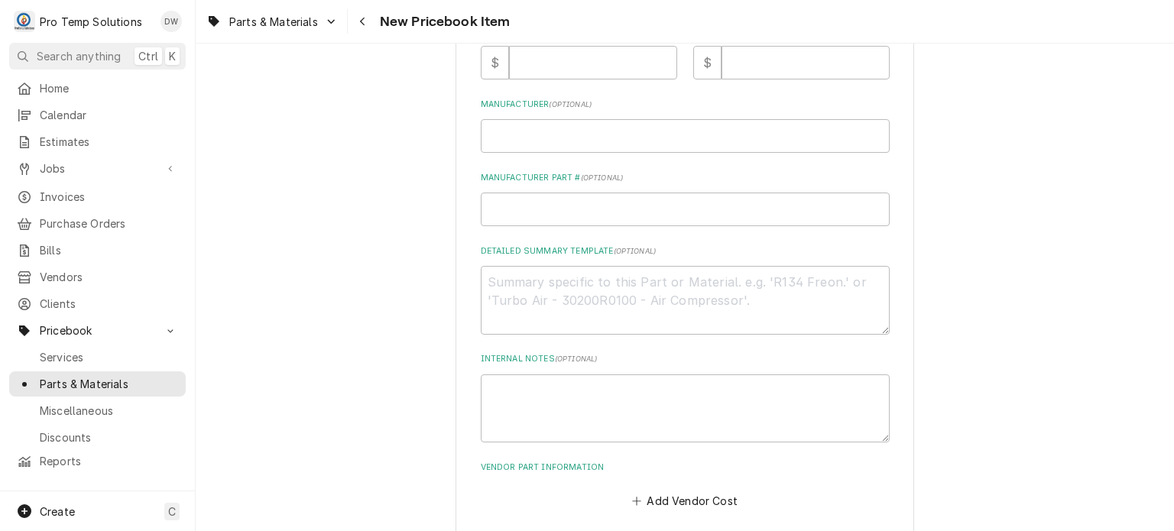
scroll to position [490, 0]
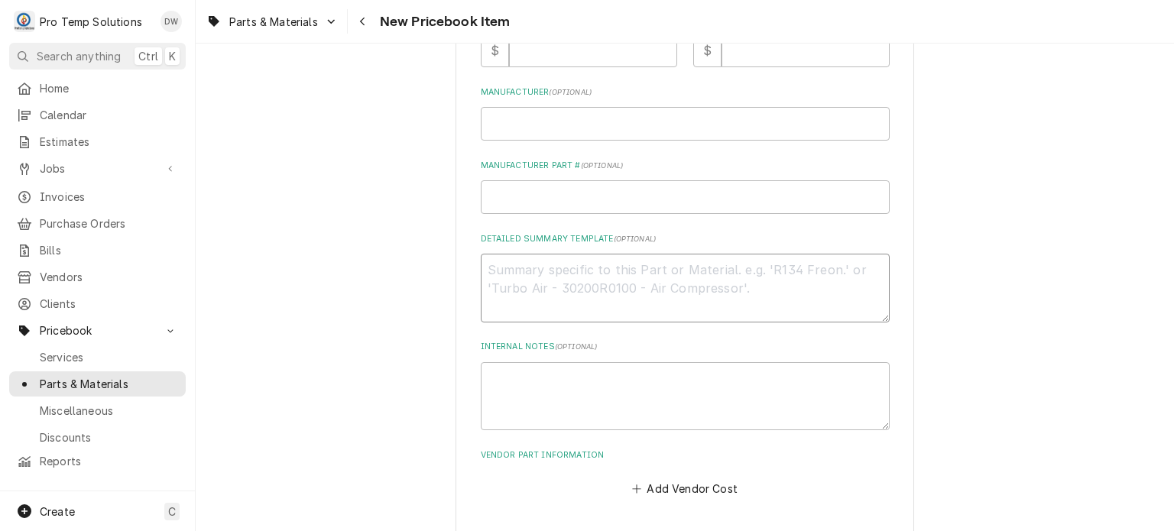
click at [693, 316] on textarea "Detailed Summary Template ( optional )" at bounding box center [685, 288] width 409 height 69
paste textarea "PT: #HOBSC-063-33 Set Screw, Headless, Flat Point, 3/8-16 x 3/8" LIST: $5.00"
type textarea "x"
type textarea "PT: #HOBSC-063-33 Set Screw, Headless, Flat Point, 3/8-16 x 3/8" LIST: $5.00"
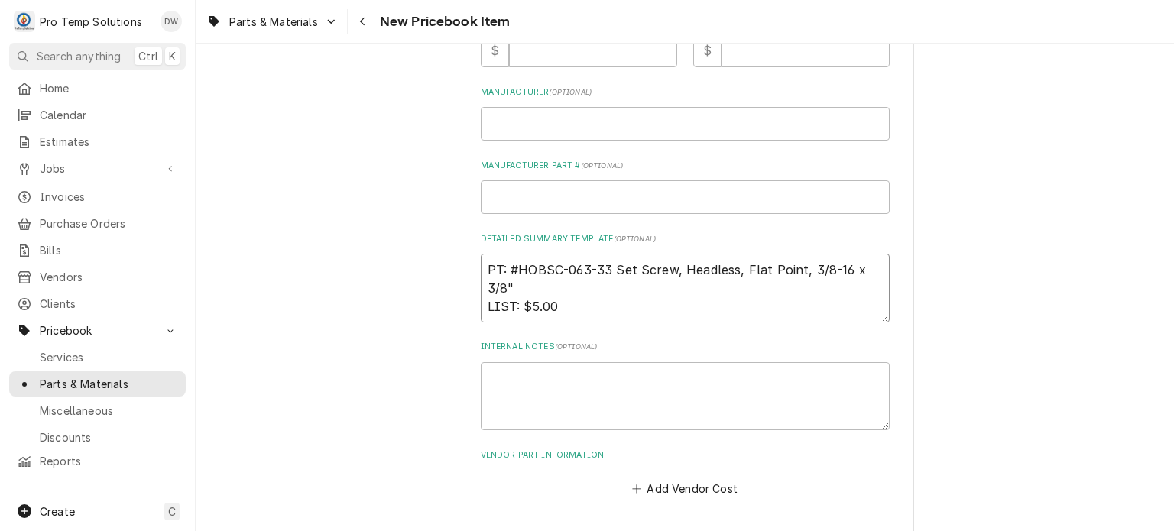
type textarea "x"
click at [514, 289] on textarea "PT: #HOBSC-063-33 Set Screw, Headless, Flat Point, 3/8-16 x 3/8" LIST: $5.00" at bounding box center [685, 288] width 409 height 69
click at [508, 263] on textarea "PT: #HOBSC-063-33 Set Screw, Headless, Flat Point, 3/8-16 x 3/8" LIST: $5.00" at bounding box center [685, 288] width 409 height 69
drag, startPoint x: 485, startPoint y: 261, endPoint x: 674, endPoint y: 272, distance: 189.1
click at [674, 272] on textarea "PT: #HOBSC-063-33 Set Screw, Headless, Flat Point, 3/8-16 x 3/8" LIST: $5.00" at bounding box center [685, 288] width 409 height 69
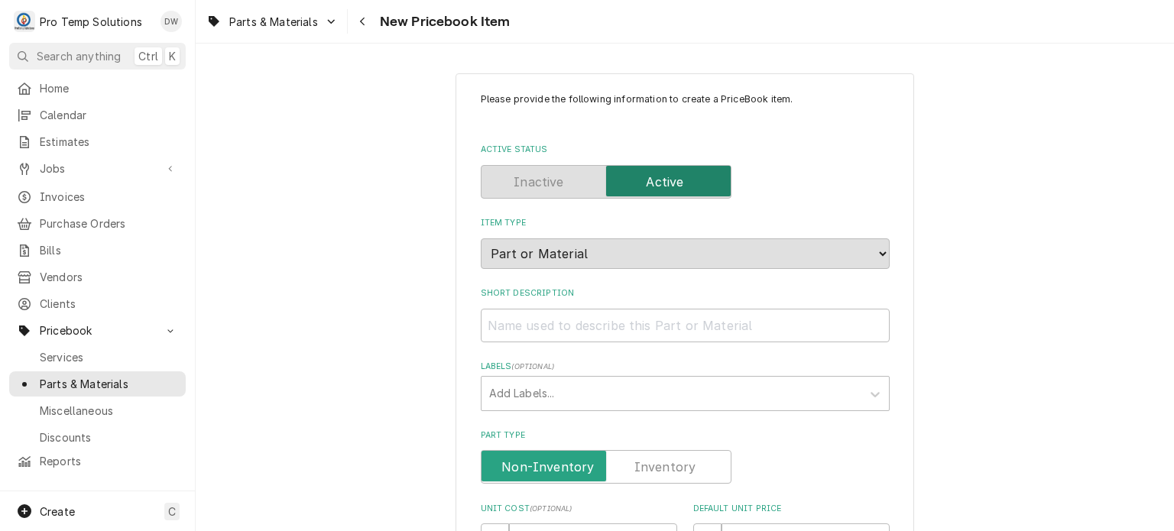
scroll to position [0, 0]
type textarea "PT: #HOBSC-063-33 Set Screw, Headless, Flat Point, 3/8-16 x 3/8" LIST: $5.00"
click at [660, 311] on input "Short Description" at bounding box center [685, 326] width 409 height 34
paste input "PT: #HOBSC-063-33 Set Screw"
type textarea "x"
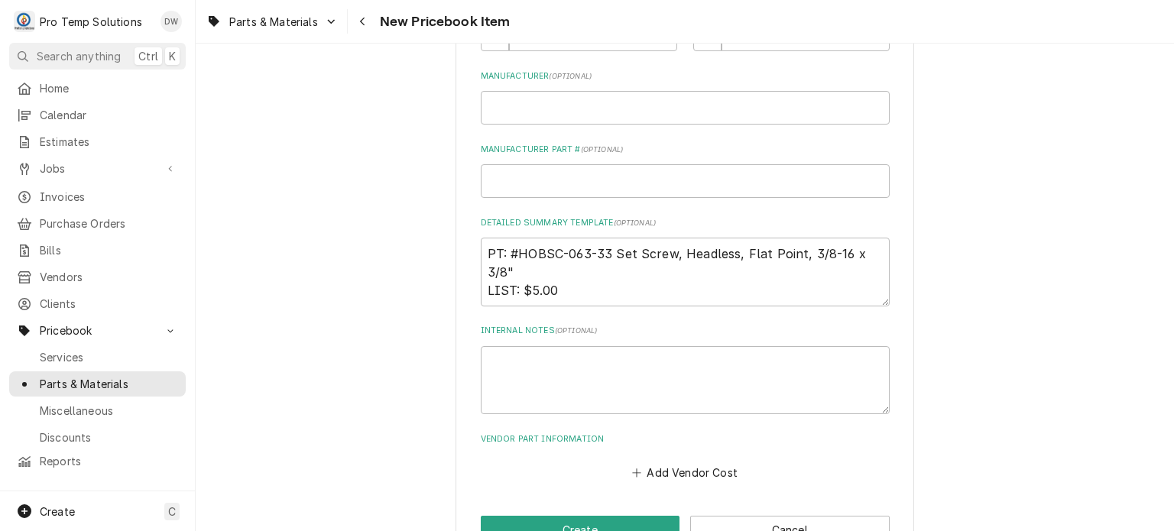
scroll to position [549, 0]
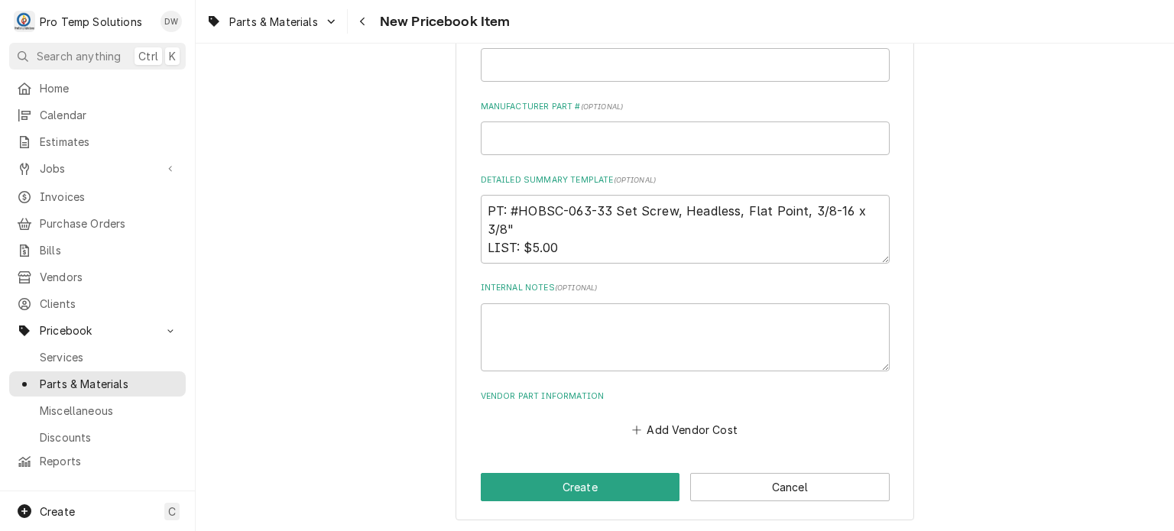
type input "PT: #HOBSC-063-33 Set Screw"
drag, startPoint x: 518, startPoint y: 251, endPoint x: 571, endPoint y: 258, distance: 53.3
click at [571, 258] on textarea "PT: #HOBSC-063-33 Set Screw, Headless, Flat Point, 3/8-16 x 3/8" LIST: $5.00" at bounding box center [685, 229] width 409 height 69
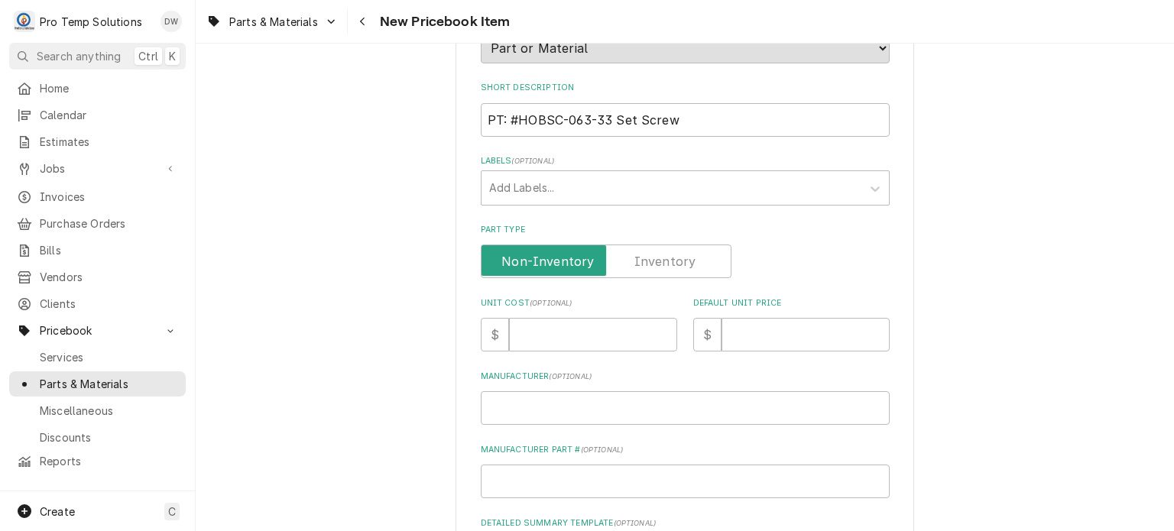
scroll to position [152, 0]
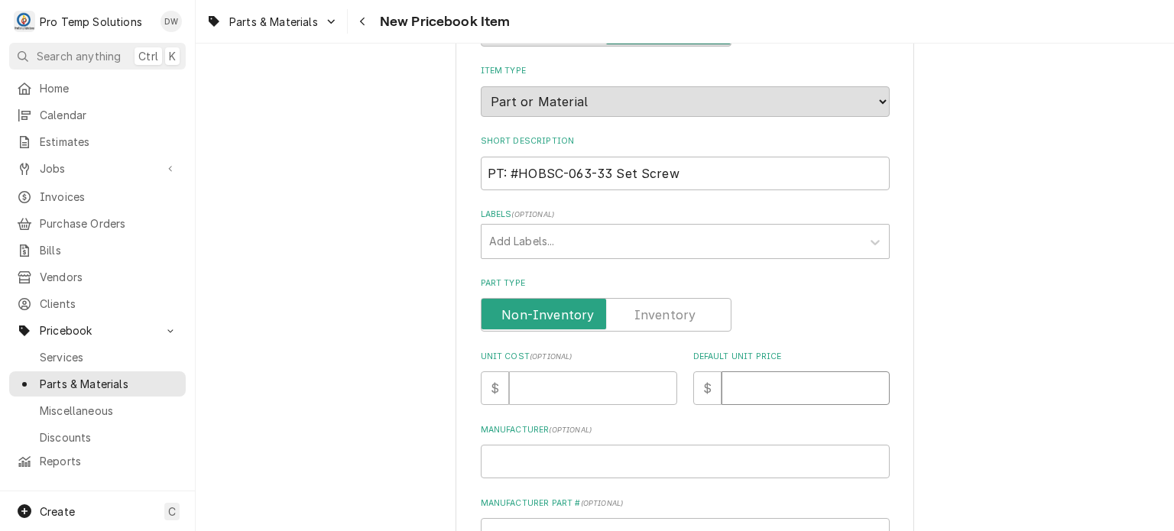
click at [792, 371] on input "Default Unit Price" at bounding box center [805, 388] width 168 height 34
paste input "5.00"
type textarea "x"
type input "5.00"
click at [608, 388] on input "Unit Cost ( optional )" at bounding box center [593, 388] width 168 height 34
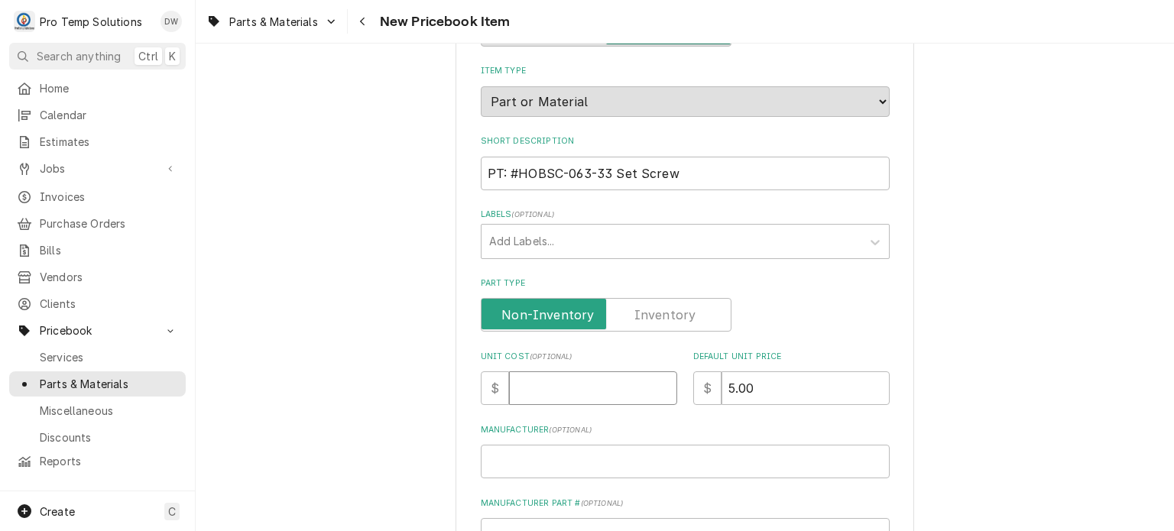
paste input "3.19"
type textarea "x"
type input "3.19"
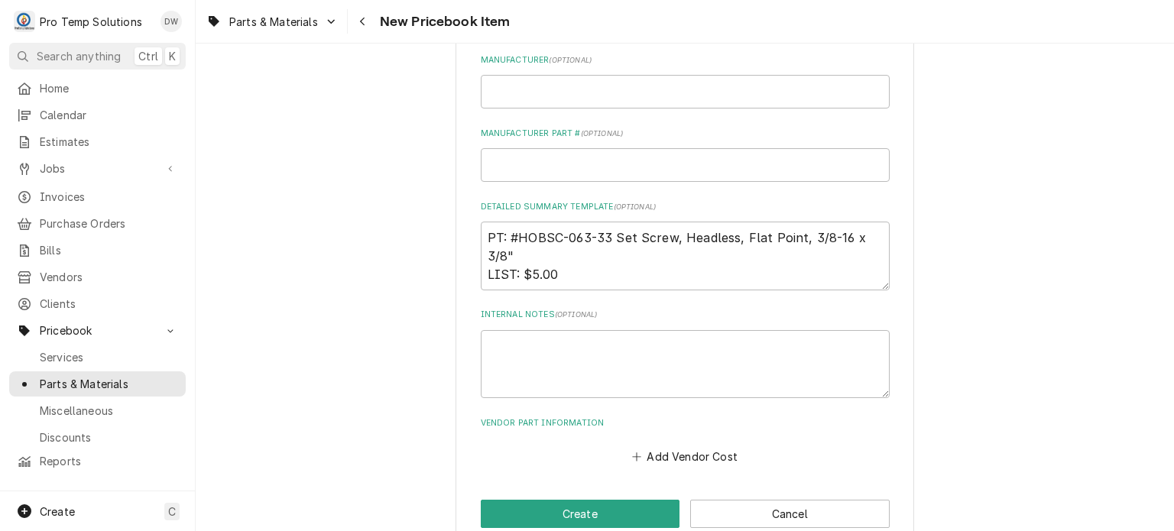
scroll to position [0, 0]
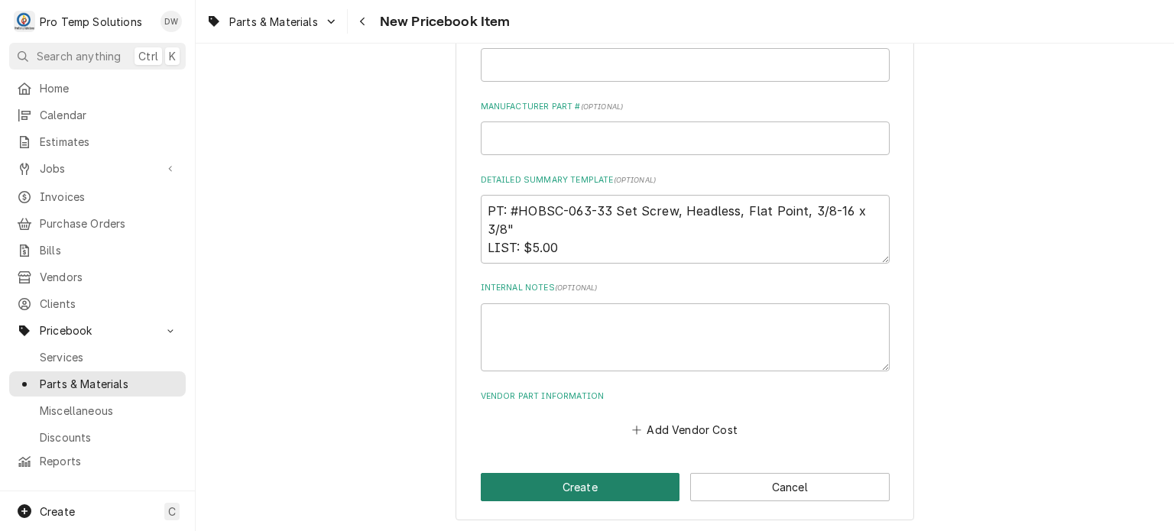
click at [516, 493] on button "Create" at bounding box center [580, 487] width 199 height 28
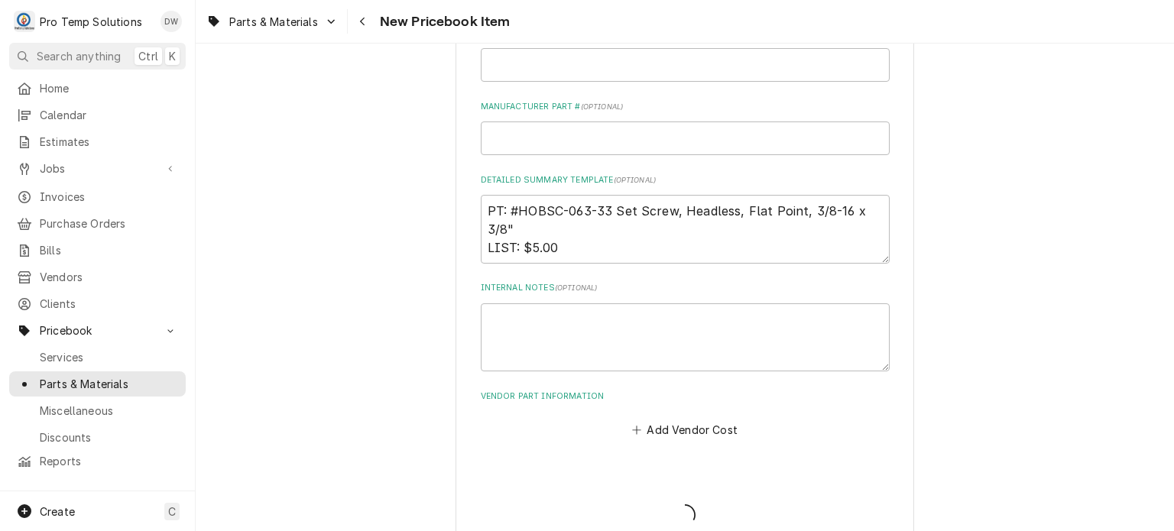
type textarea "x"
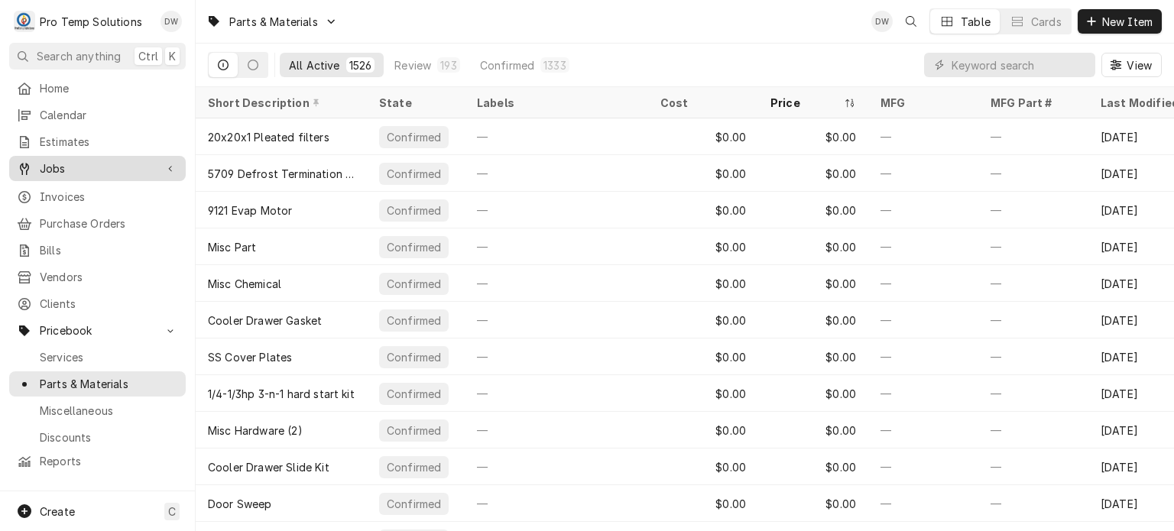
click at [140, 169] on span "Jobs" at bounding box center [97, 168] width 115 height 16
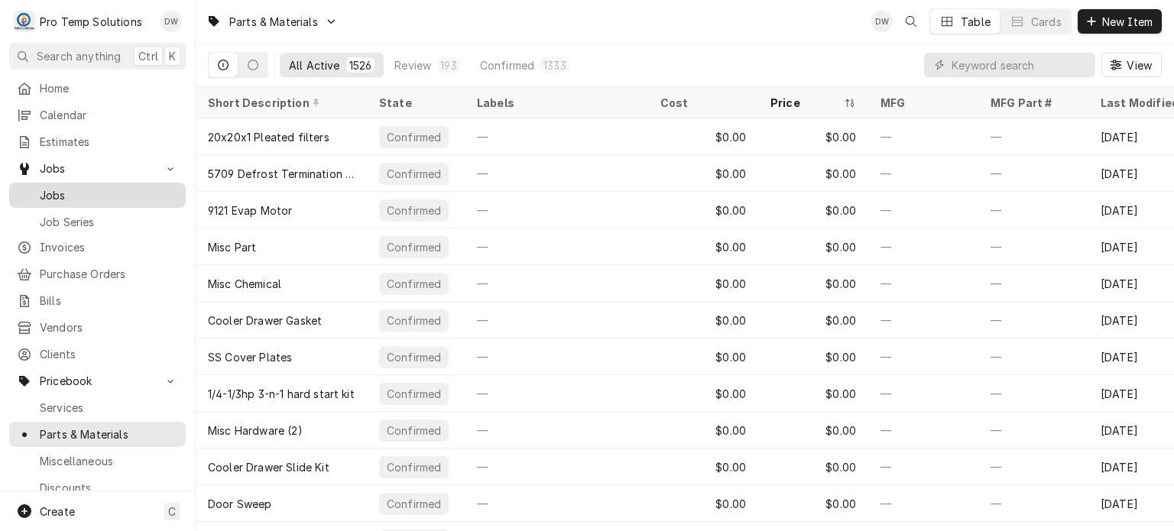
click at [128, 189] on span "Jobs" at bounding box center [109, 195] width 138 height 16
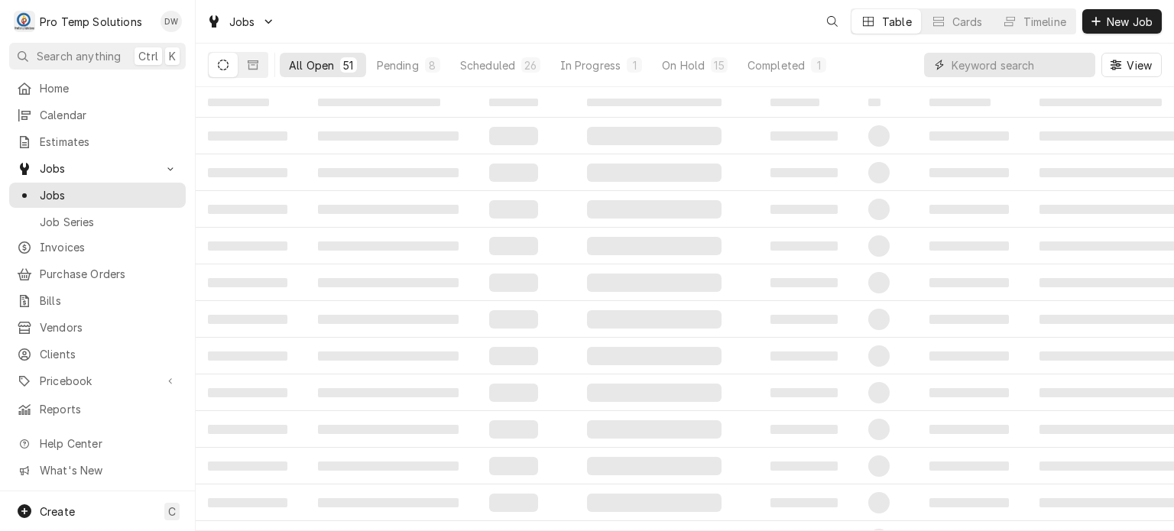
click at [978, 70] on input "Dynamic Content Wrapper" at bounding box center [1019, 65] width 136 height 24
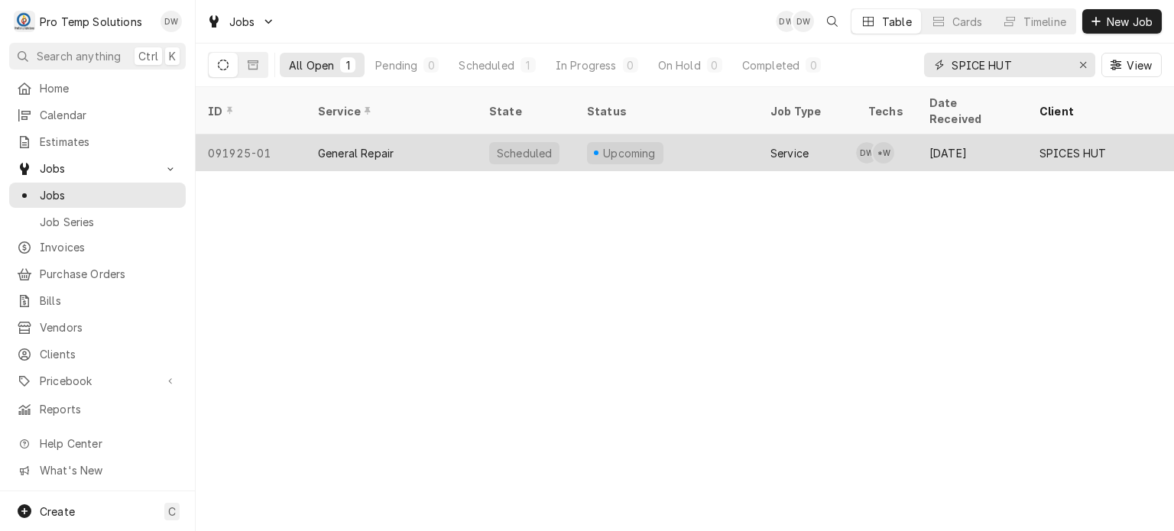
type input "SPICE HUT"
click at [704, 134] on div "Upcoming" at bounding box center [666, 152] width 183 height 37
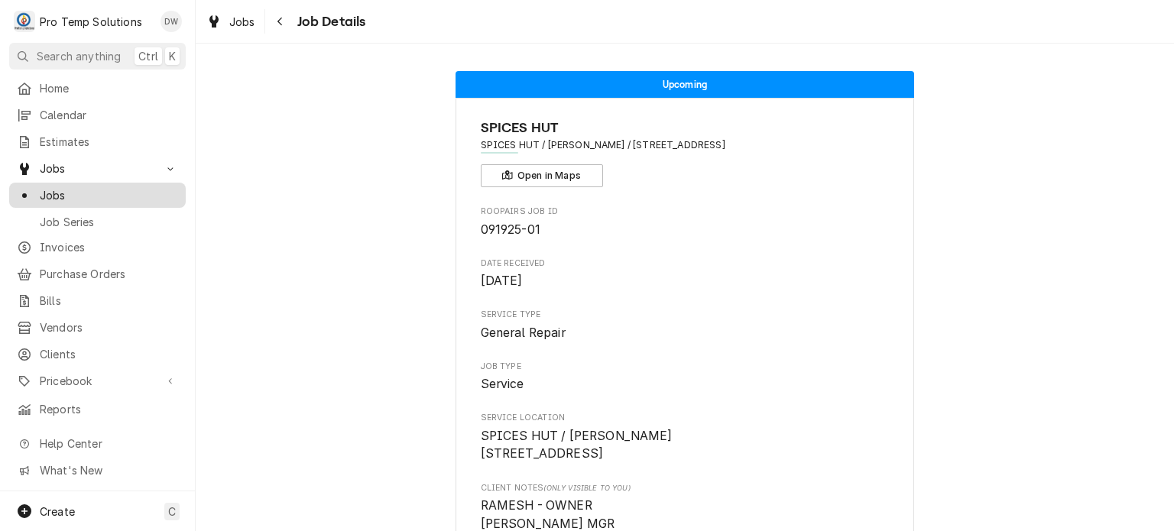
click at [54, 195] on span "Jobs" at bounding box center [109, 195] width 138 height 16
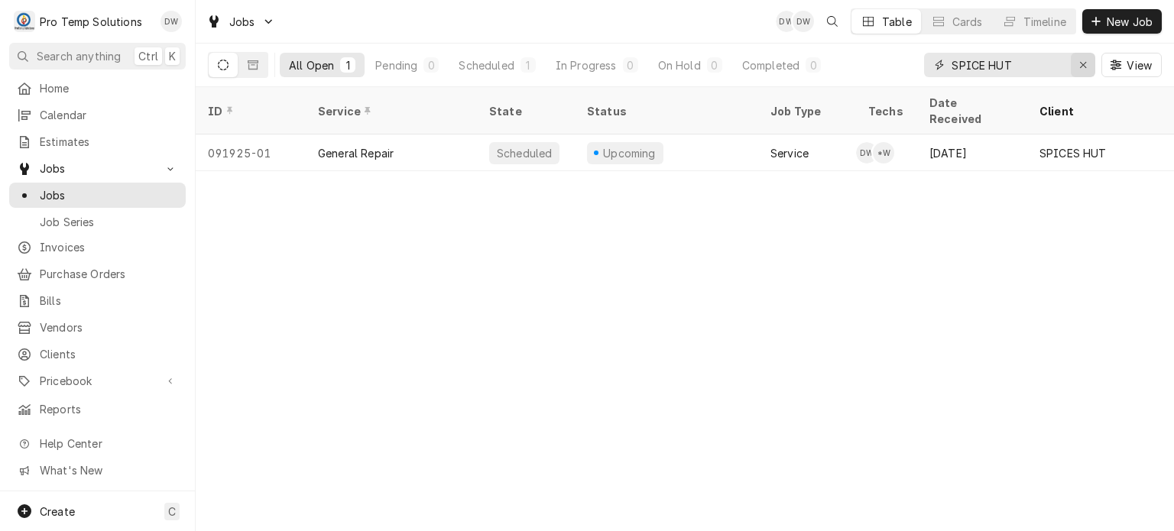
click at [1076, 74] on button "Erase input" at bounding box center [1083, 65] width 24 height 24
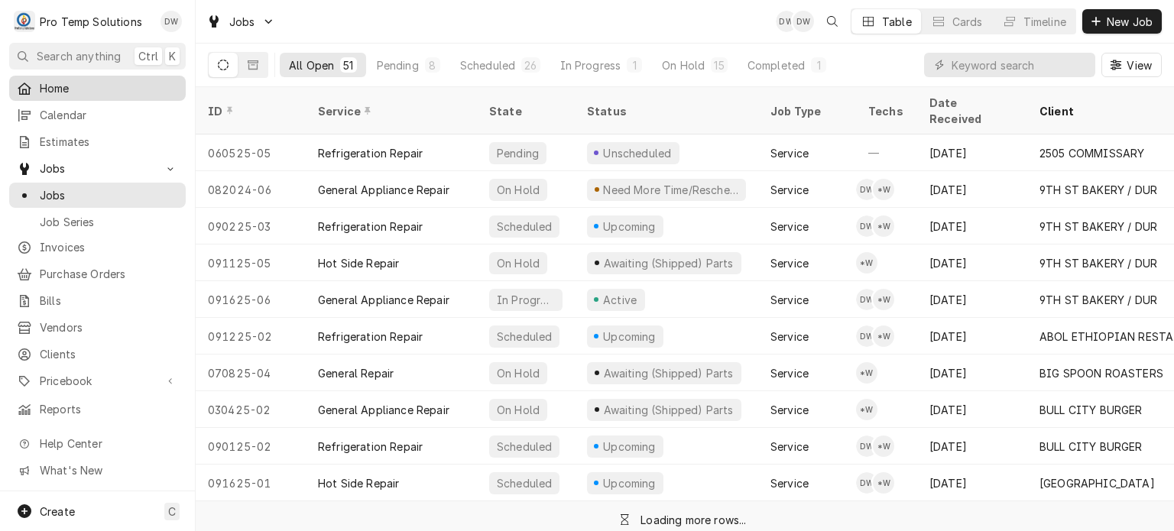
click at [65, 88] on span "Home" at bounding box center [109, 88] width 138 height 16
